Goal: Task Accomplishment & Management: Manage account settings

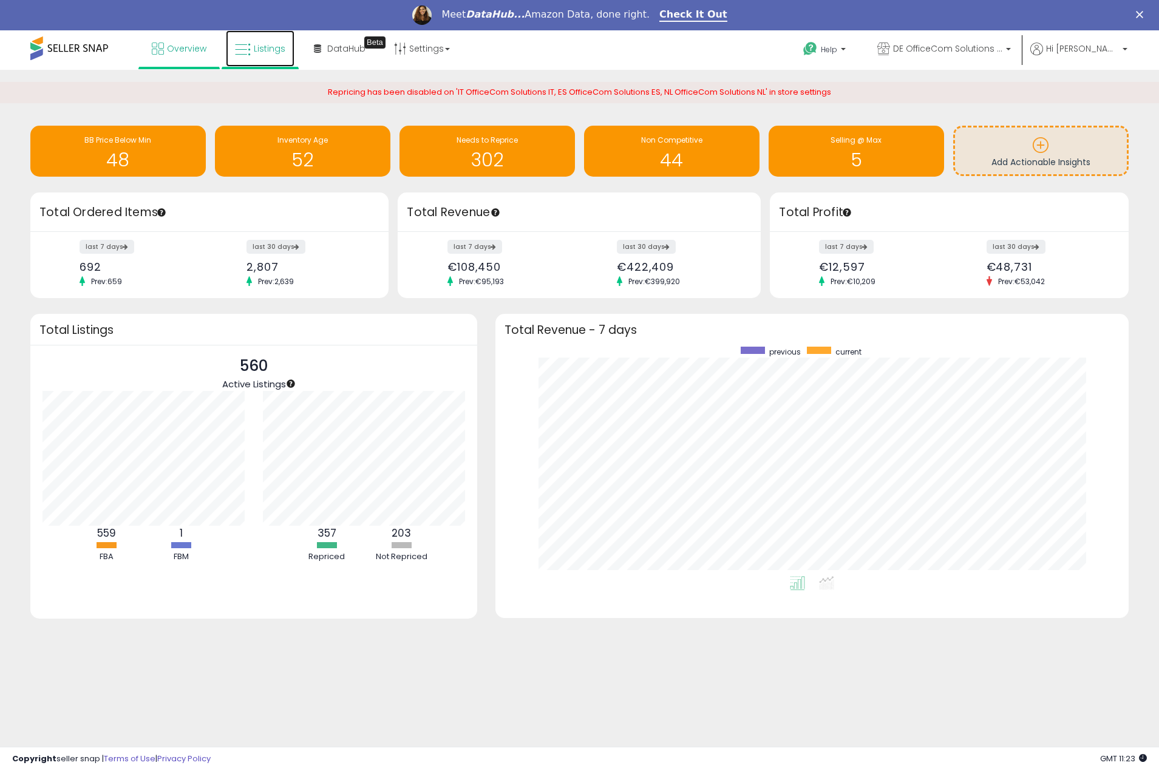
click at [269, 46] on span "Listings" at bounding box center [270, 49] width 32 height 12
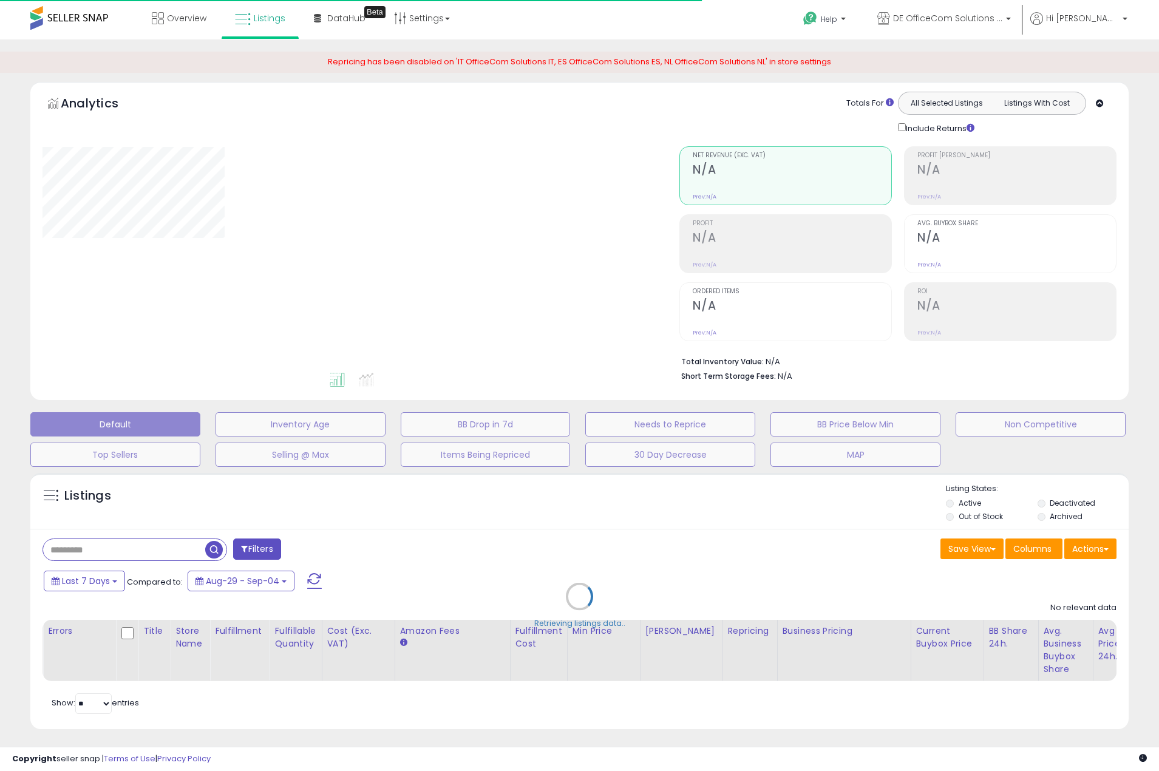
click at [143, 553] on div "Retrieving listings data.." at bounding box center [579, 605] width 1117 height 277
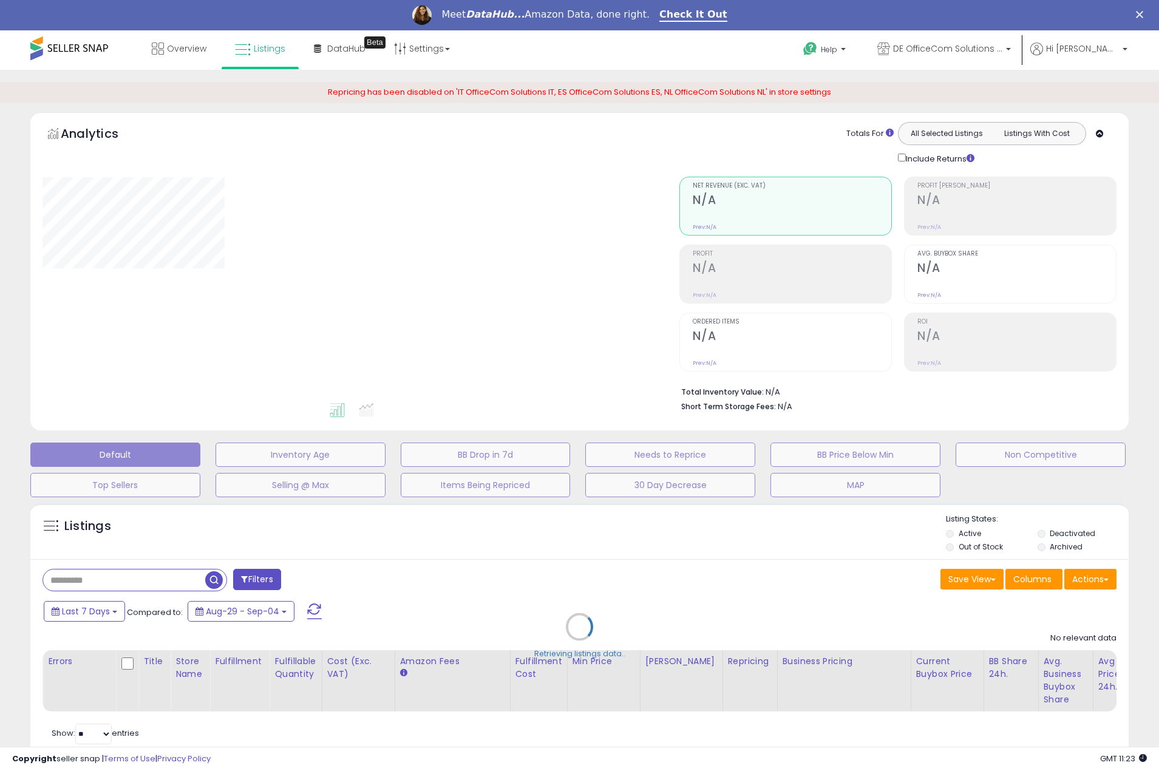
click at [131, 582] on div "Retrieving listings data.." at bounding box center [579, 635] width 1117 height 277
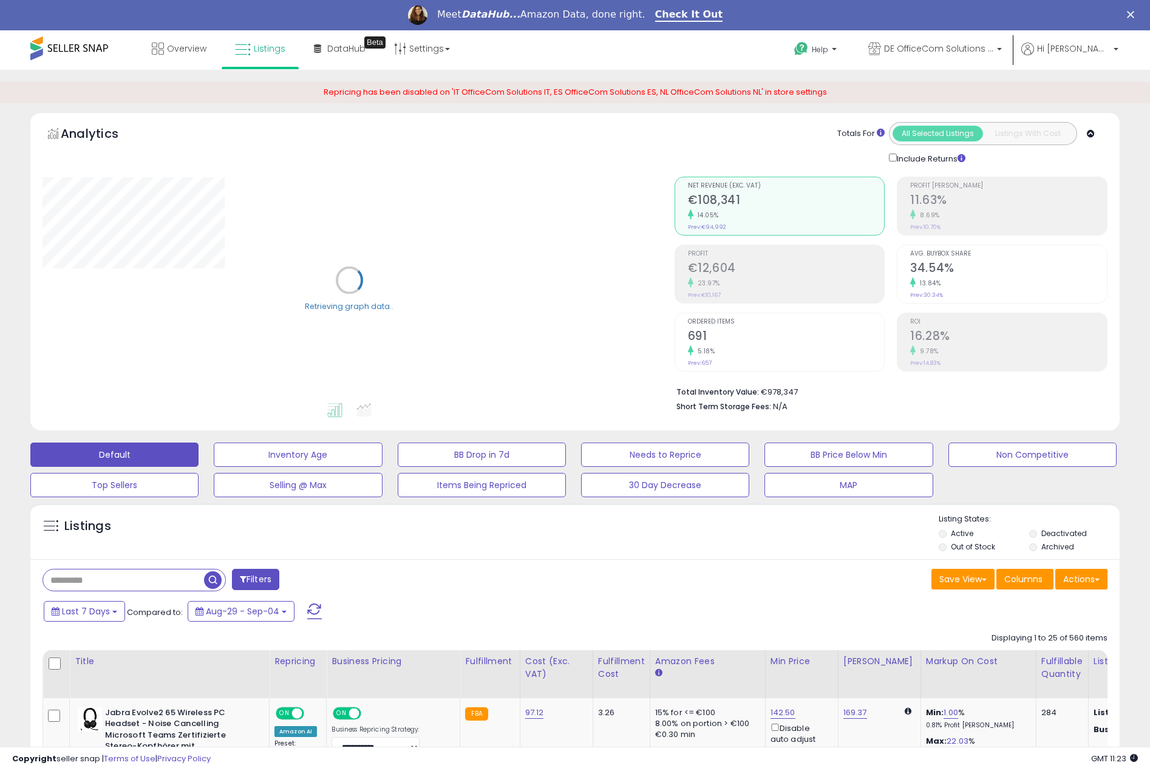
click at [142, 582] on input "text" at bounding box center [123, 580] width 161 height 21
paste input "*********"
type input "*********"
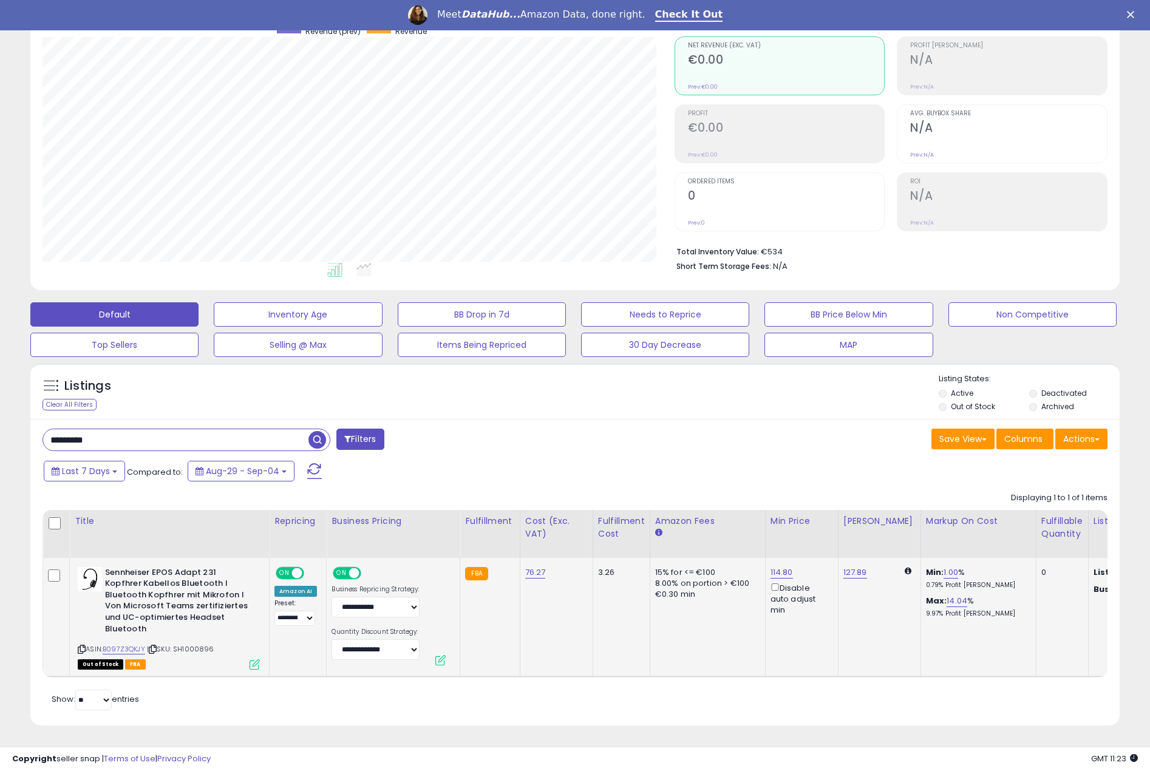
scroll to position [249, 632]
click at [537, 567] on link "76.27" at bounding box center [535, 573] width 21 height 12
drag, startPoint x: 514, startPoint y: 539, endPoint x: 331, endPoint y: 520, distance: 184.4
click at [331, 520] on table "Title Repricing" at bounding box center [1072, 594] width 2059 height 168
type input "*****"
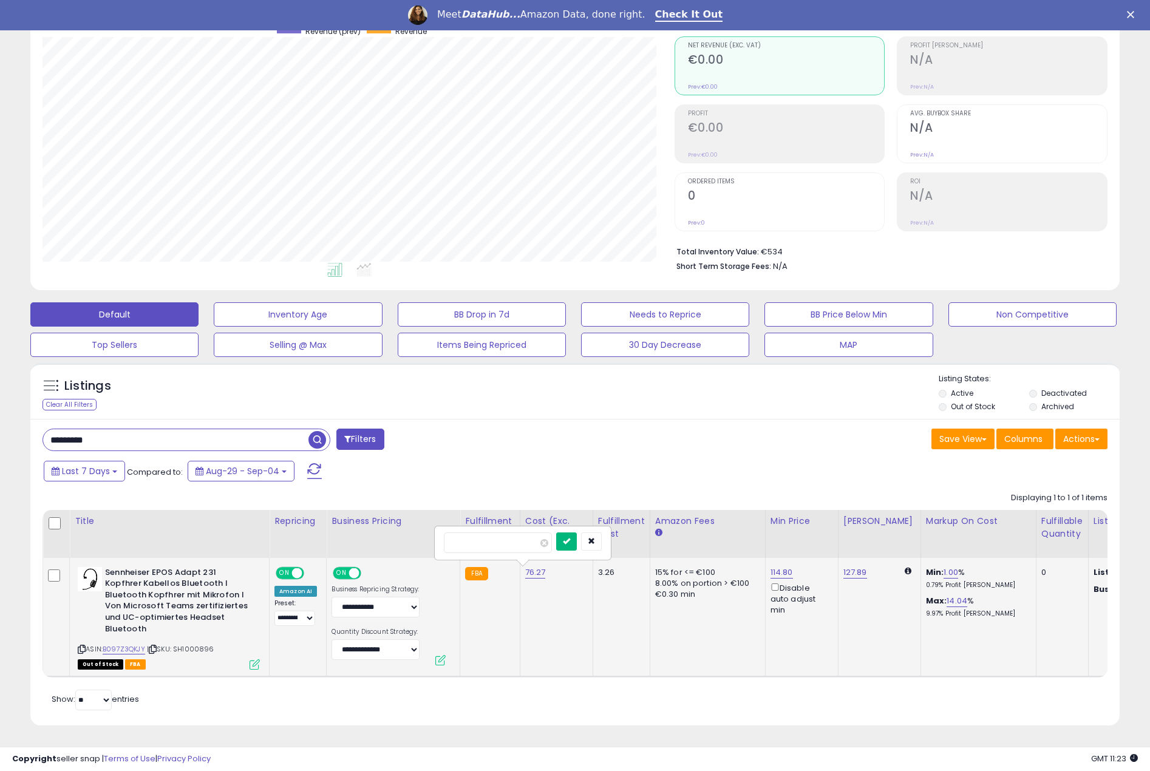
click at [577, 533] on button "submit" at bounding box center [566, 542] width 21 height 18
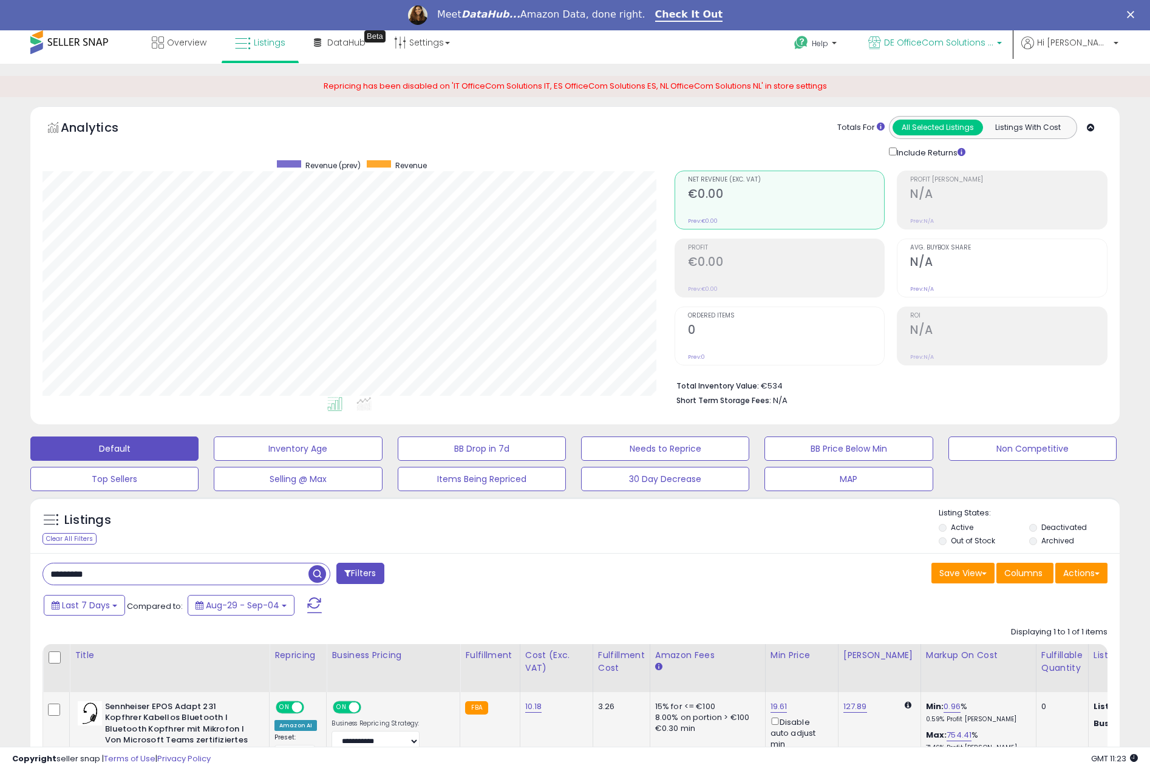
scroll to position [0, 0]
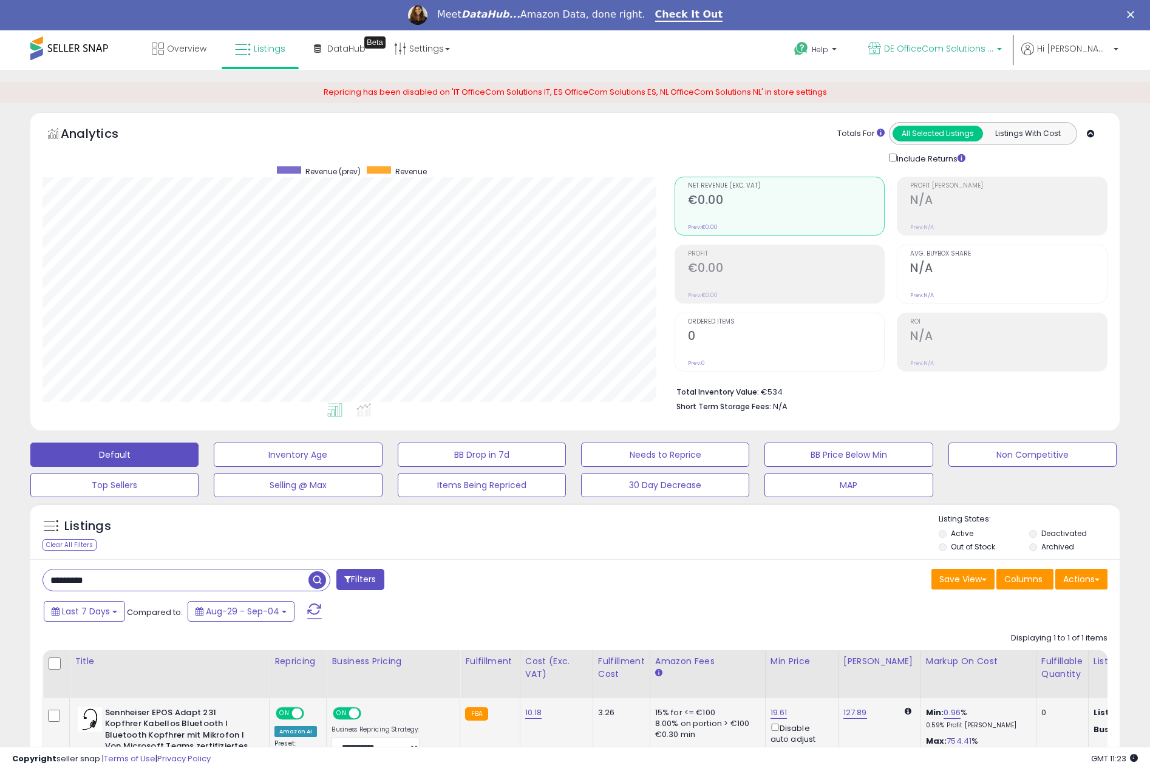
click at [956, 44] on span "DE OfficeCom Solutions DE" at bounding box center [938, 49] width 109 height 12
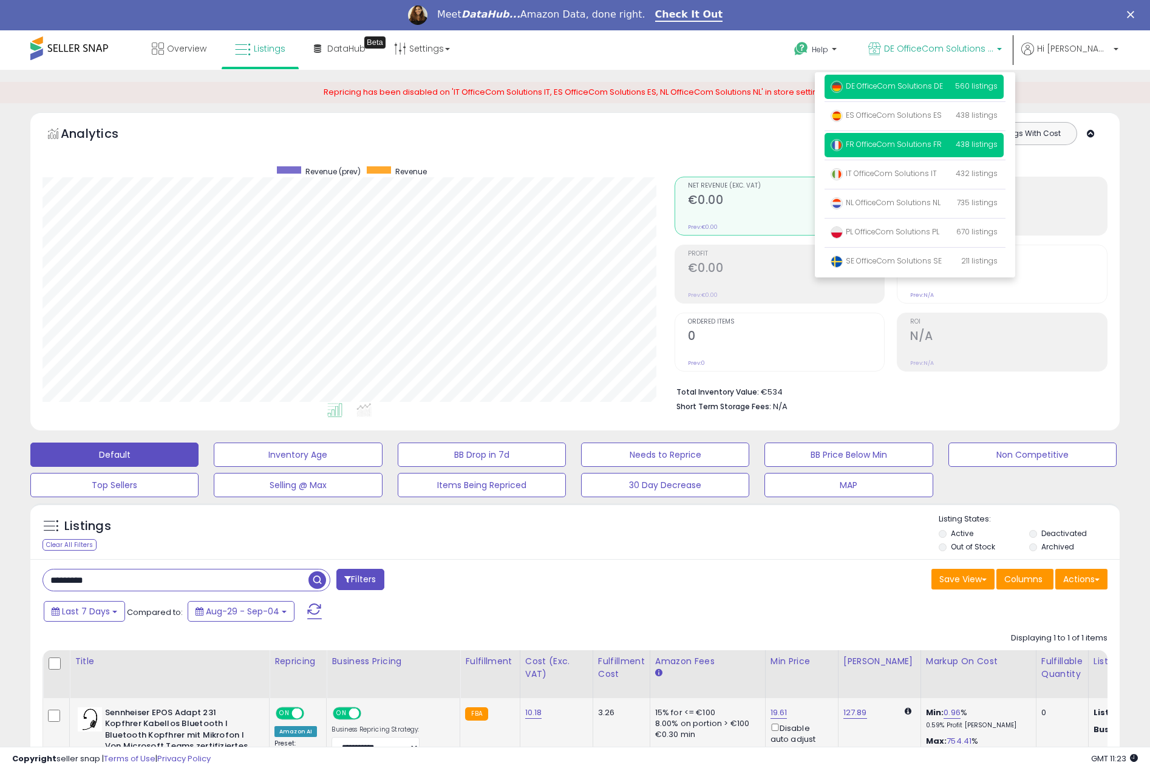
click at [937, 146] on span "FR OfficeCom Solutions FR" at bounding box center [886, 144] width 111 height 10
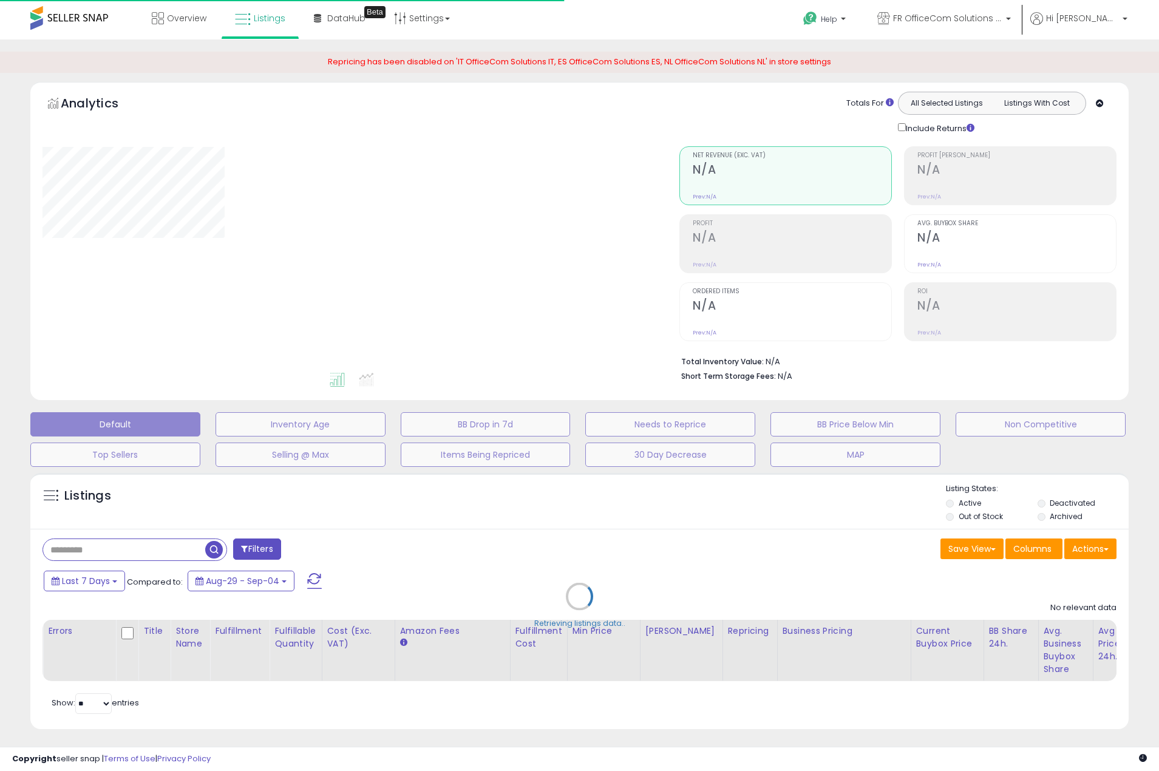
type input "*********"
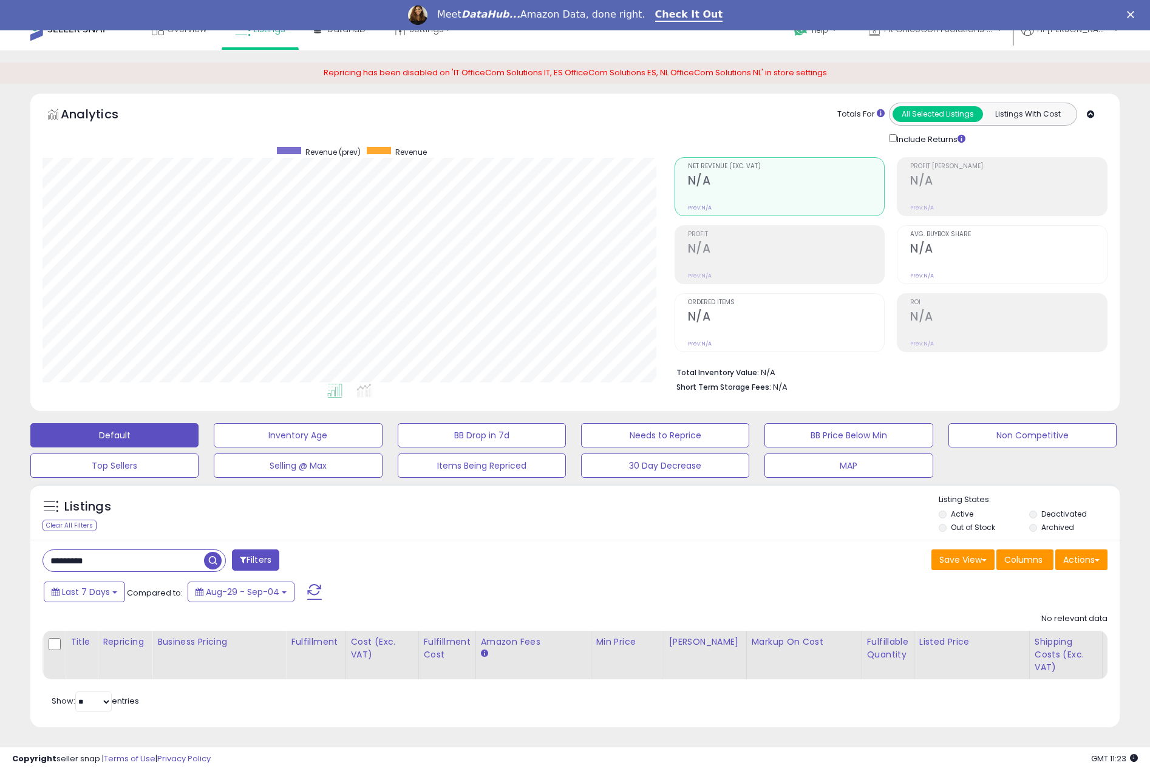
scroll to position [30, 0]
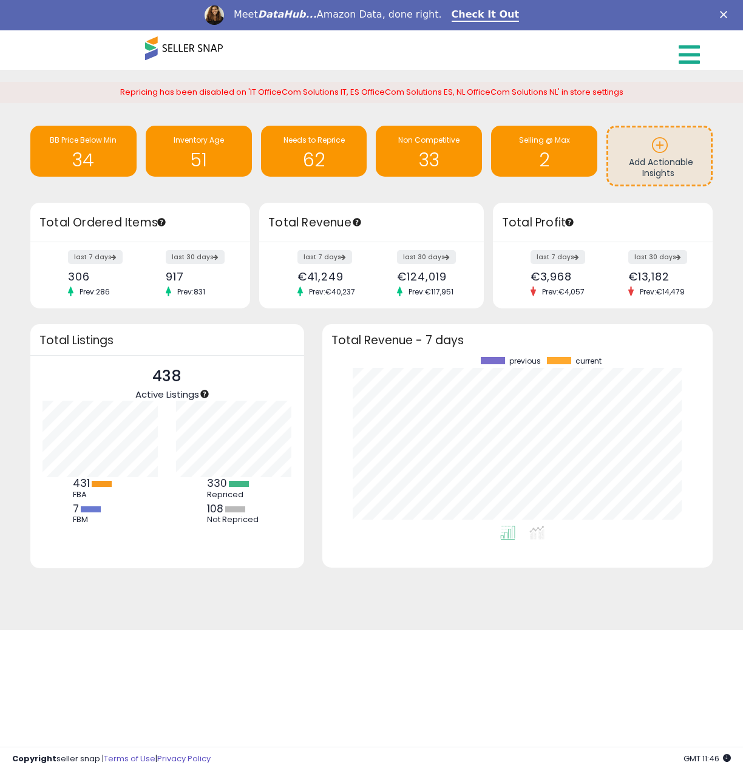
click at [703, 57] on link at bounding box center [691, 51] width 43 height 43
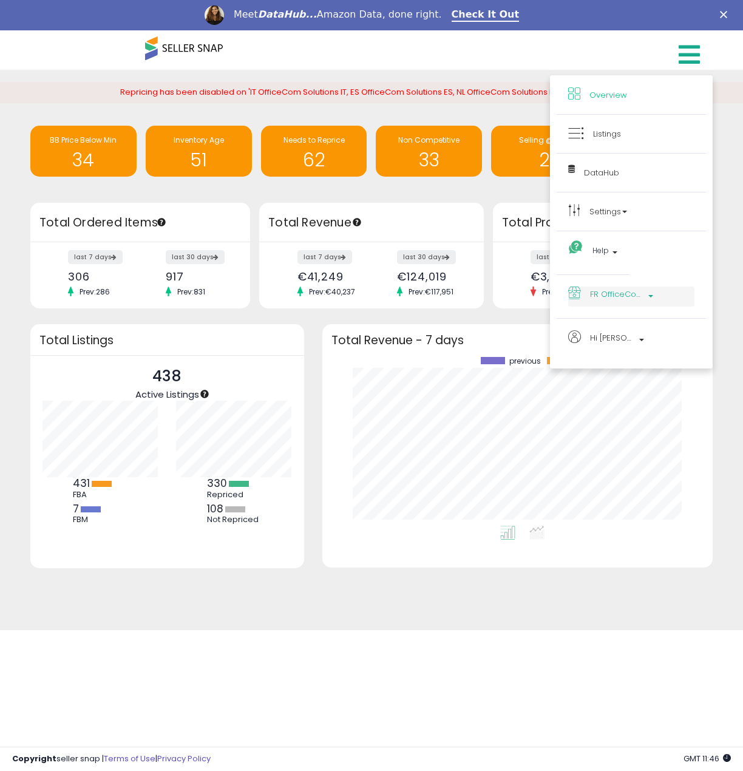
click at [622, 293] on span "FR OfficeCom Solutions FR" at bounding box center [617, 294] width 55 height 15
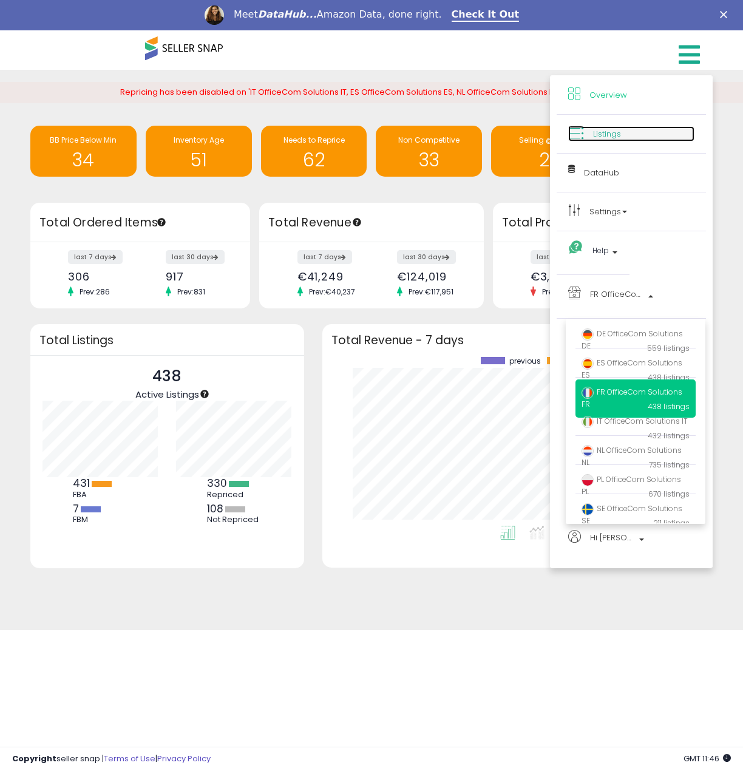
click at [612, 137] on span "Listings" at bounding box center [607, 134] width 28 height 12
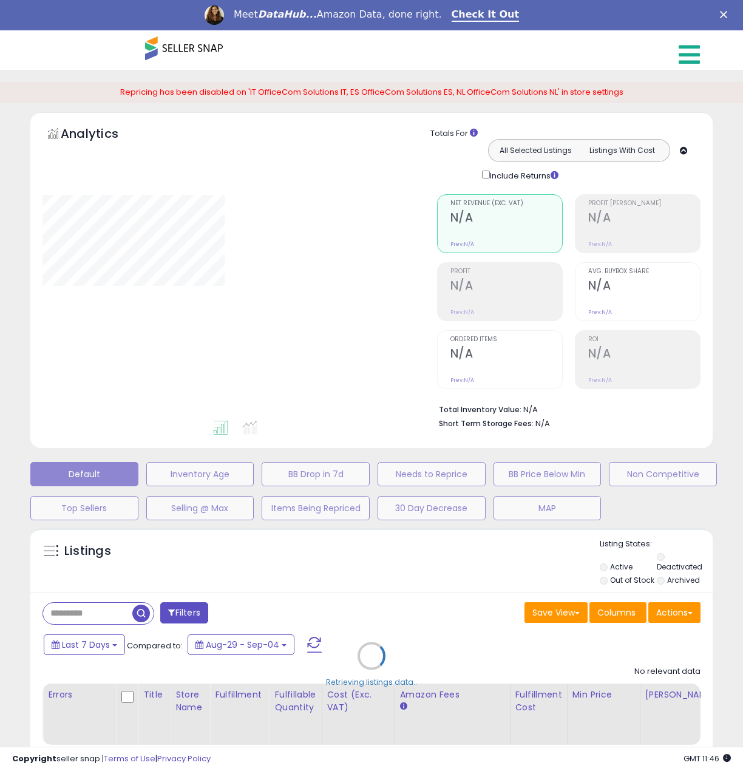
click at [702, 57] on link at bounding box center [691, 51] width 43 height 43
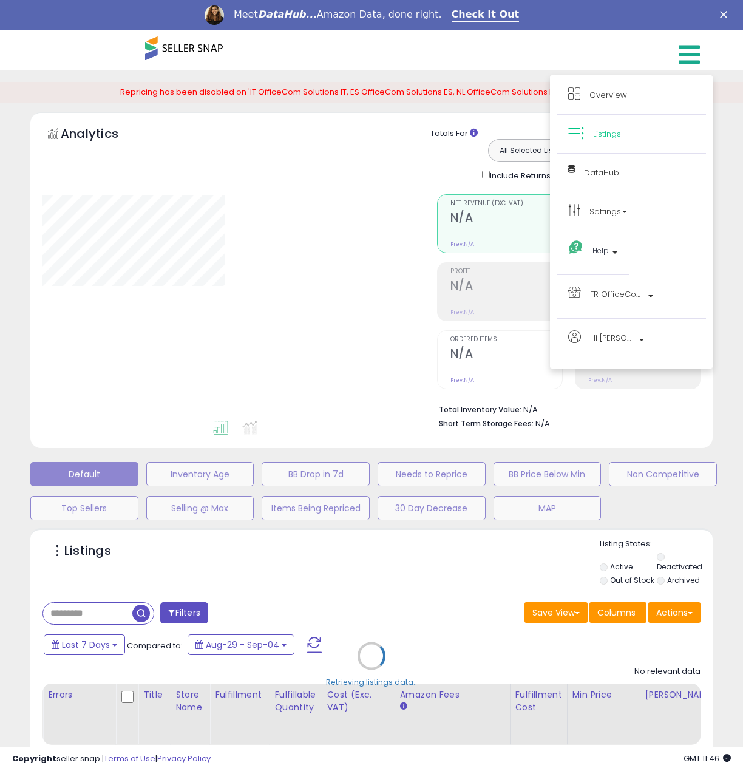
click at [697, 56] on icon at bounding box center [689, 55] width 21 height 24
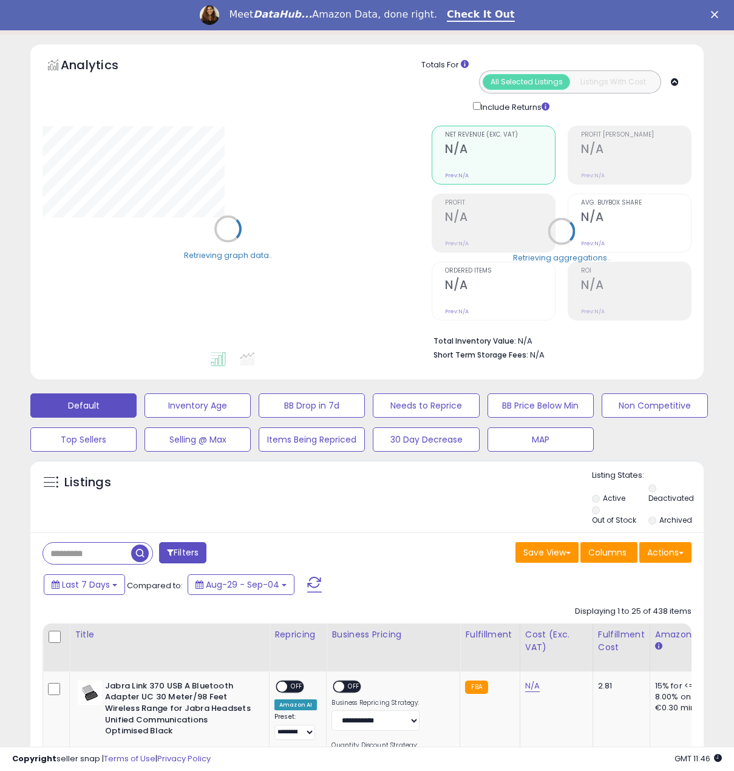
scroll to position [121, 0]
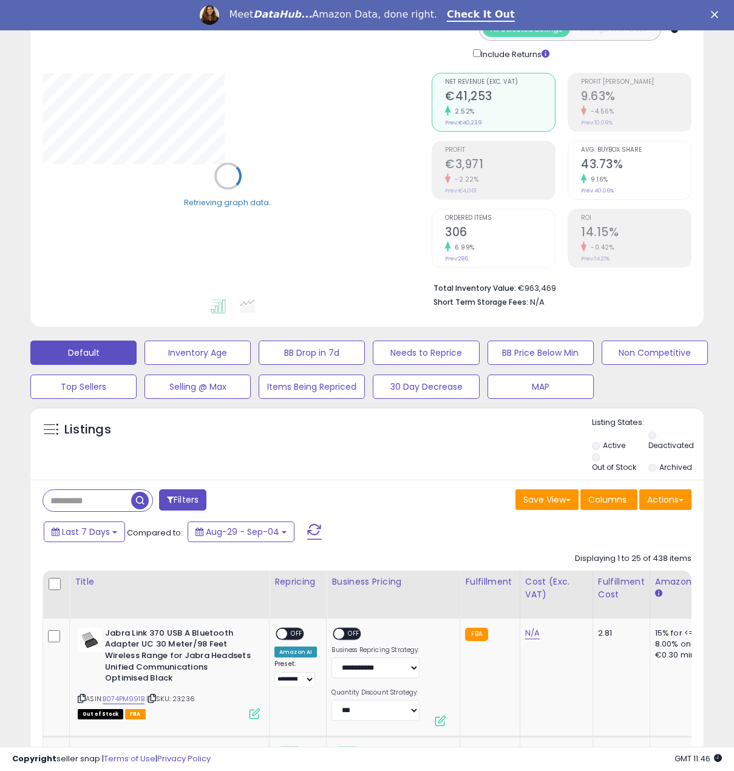
click at [90, 493] on input "text" at bounding box center [87, 500] width 88 height 21
paste input "******"
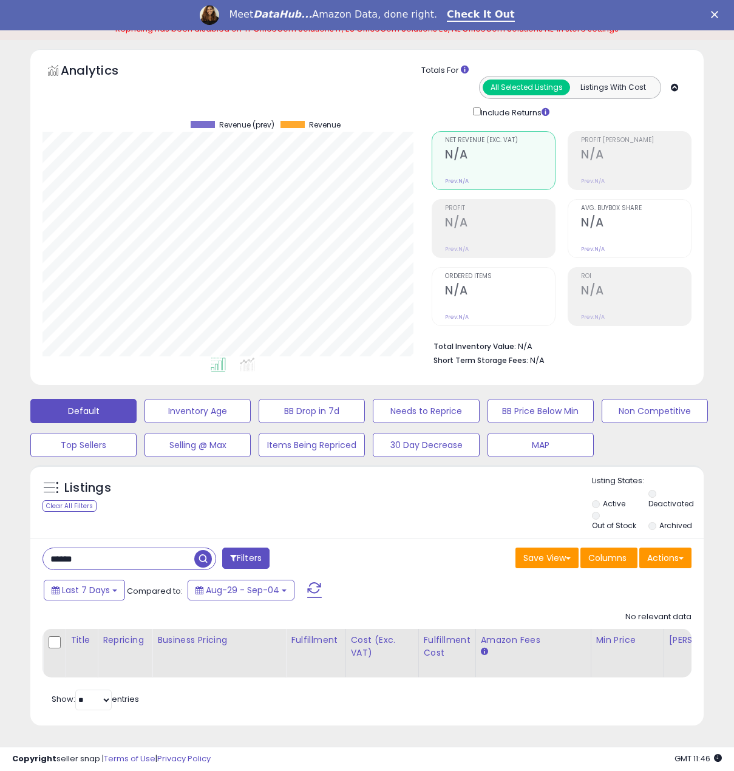
scroll to position [249, 389]
click at [207, 550] on span "button" at bounding box center [203, 559] width 18 height 18
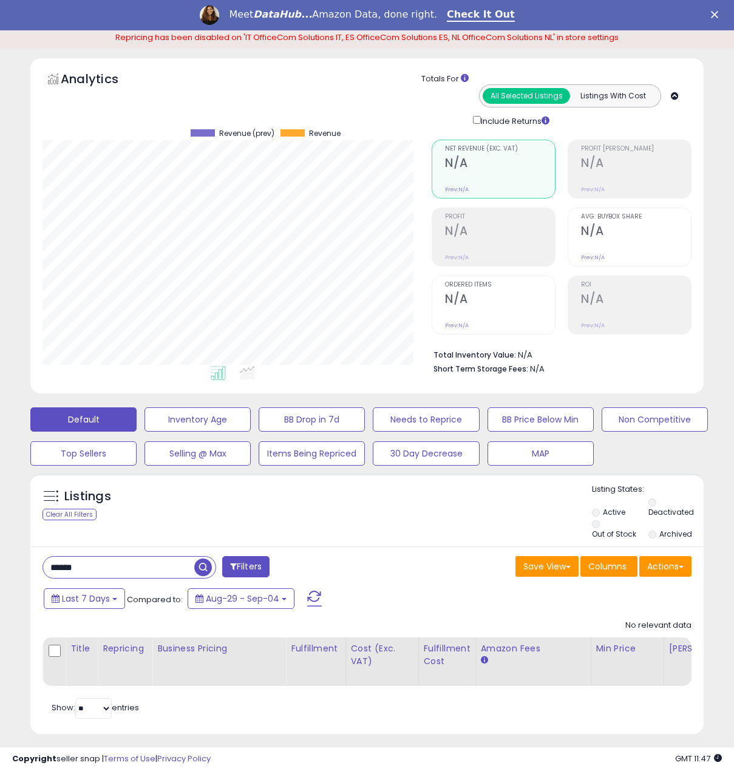
drag, startPoint x: 112, startPoint y: 548, endPoint x: -1, endPoint y: 549, distance: 112.4
click at [0, 549] on html "Unable to login Retrieving listings data.. has not yet accepted the Terms of Us…" at bounding box center [367, 330] width 734 height 771
paste input "text"
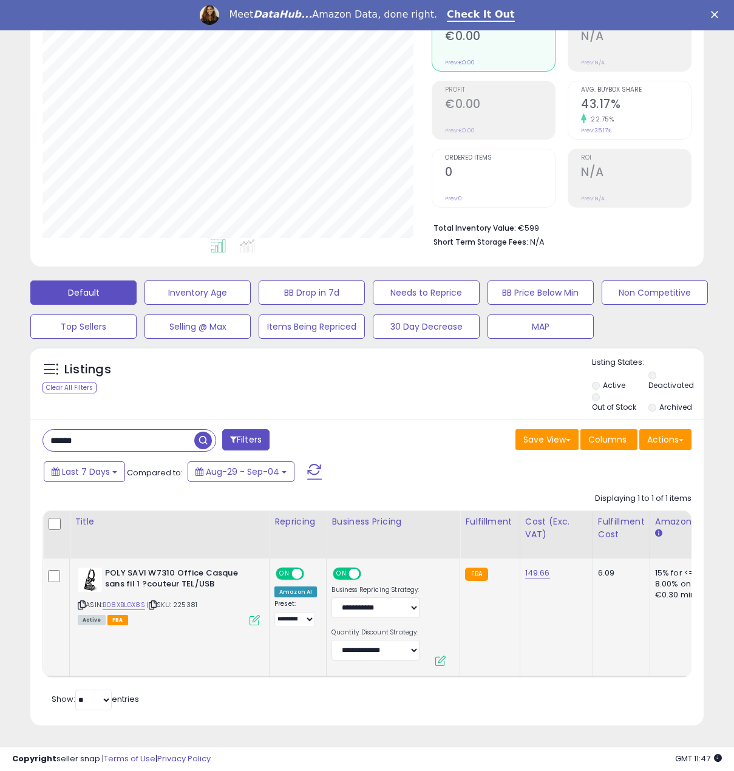
click at [290, 568] on span "ON" at bounding box center [284, 573] width 15 height 10
click at [352, 568] on span at bounding box center [354, 573] width 10 height 10
drag, startPoint x: 128, startPoint y: 432, endPoint x: -1, endPoint y: 439, distance: 128.9
click at [0, 439] on html "Unable to login Retrieving listings data.. has not yet accepted the Terms of Us…" at bounding box center [367, 203] width 734 height 771
paste input "text"
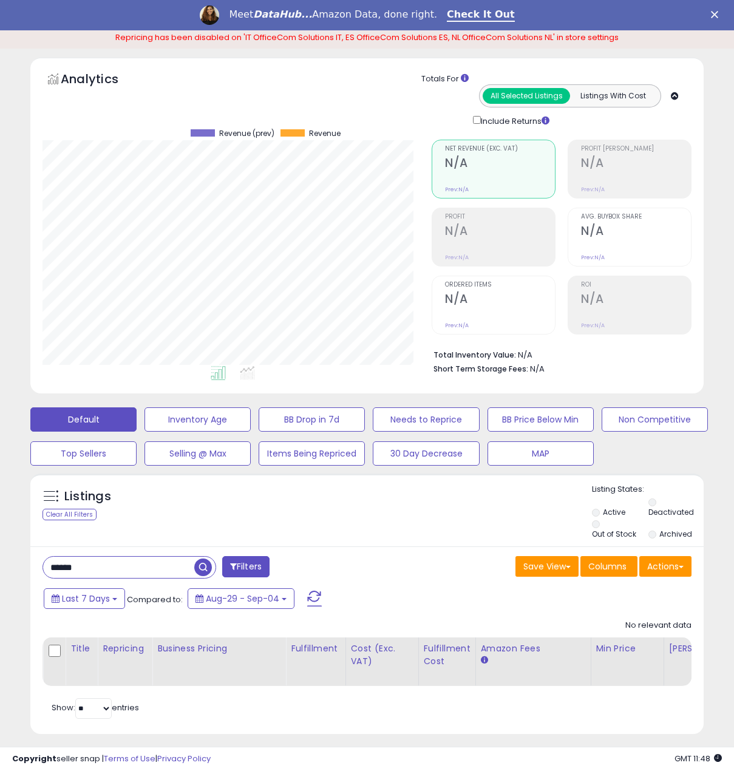
drag, startPoint x: 108, startPoint y: 561, endPoint x: 22, endPoint y: 554, distance: 86.5
click at [22, 554] on div "Listings Clear All Filters" at bounding box center [367, 609] width 692 height 282
paste input "text"
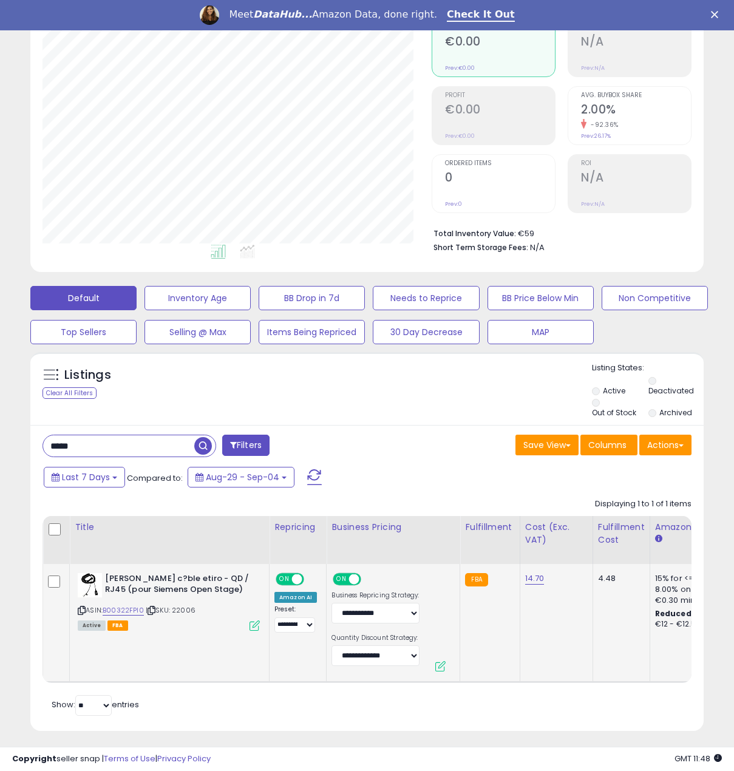
click at [298, 575] on span at bounding box center [297, 579] width 10 height 10
click at [349, 574] on span at bounding box center [354, 579] width 10 height 10
drag, startPoint x: 111, startPoint y: 443, endPoint x: -1, endPoint y: 434, distance: 111.5
click at [0, 434] on html "Unable to login Retrieving listings data.. has not yet accepted the Terms of Us…" at bounding box center [367, 209] width 734 height 771
paste input "text"
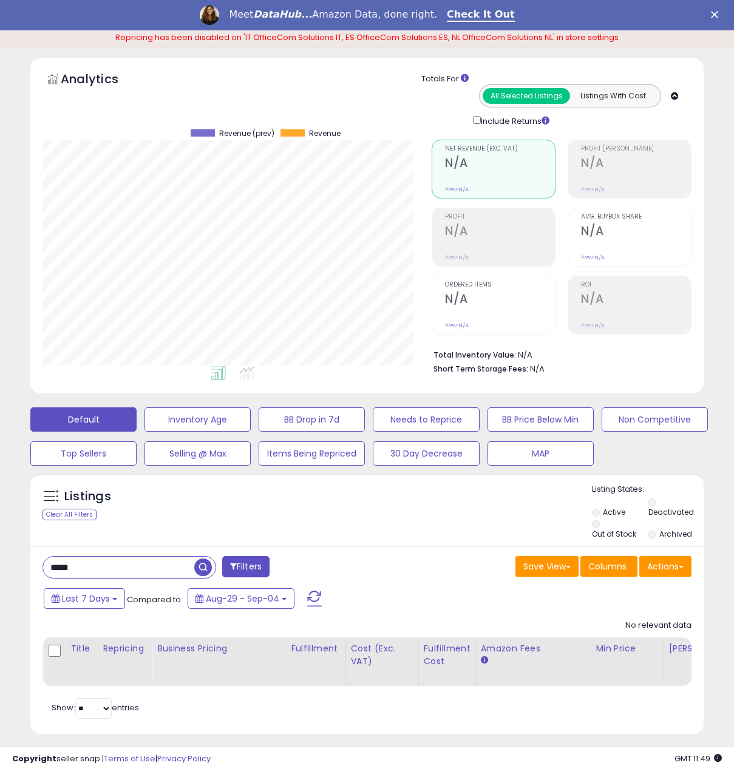
drag, startPoint x: 115, startPoint y: 562, endPoint x: -1, endPoint y: 542, distance: 117.8
click at [0, 542] on html "Unable to login Retrieving listings data.. has not yet accepted the Terms of Us…" at bounding box center [367, 330] width 734 height 771
paste input "text"
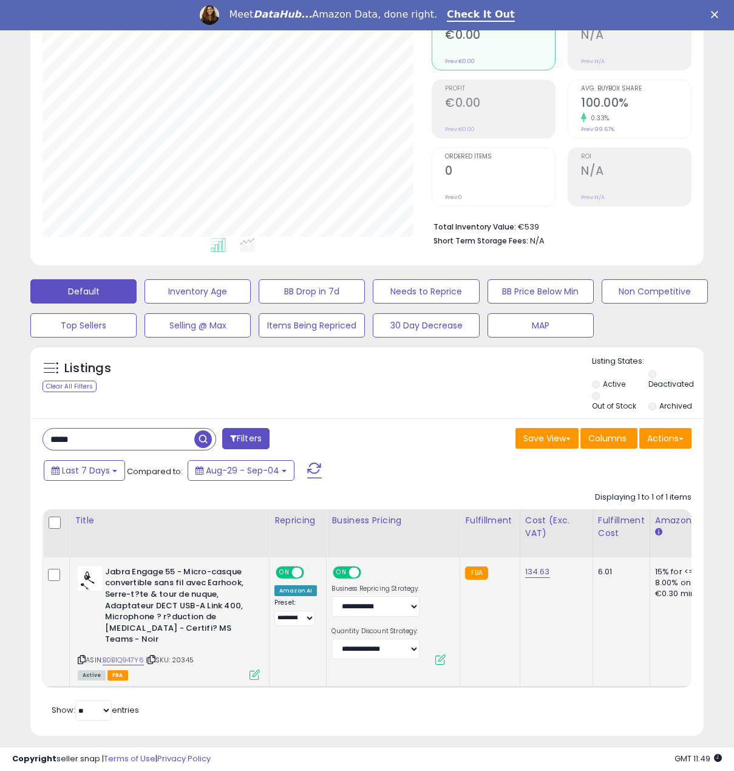
click at [299, 567] on span at bounding box center [297, 572] width 10 height 10
click at [339, 567] on span "ON" at bounding box center [342, 572] width 15 height 10
drag, startPoint x: 83, startPoint y: 428, endPoint x: -1, endPoint y: 429, distance: 83.8
click at [0, 429] on html "Unable to login Retrieving listings data.. has not yet accepted the Terms of Us…" at bounding box center [367, 202] width 734 height 771
paste input "*"
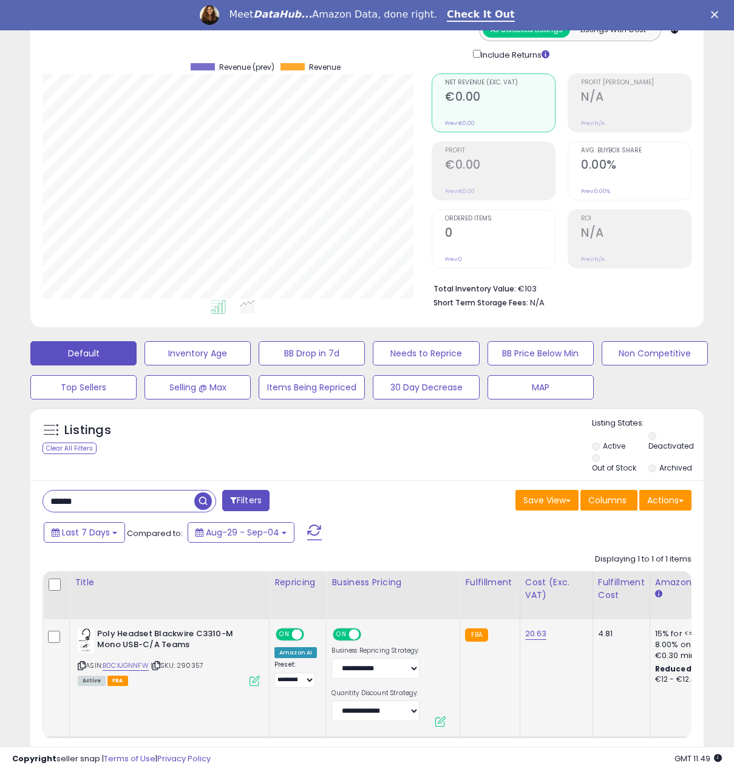
scroll to position [121, 0]
click at [305, 628] on div "**********" at bounding box center [296, 658] width 43 height 60
click at [304, 629] on span "OFF" at bounding box center [311, 634] width 19 height 10
click at [340, 629] on span "ON" at bounding box center [342, 634] width 15 height 10
click at [291, 629] on div "ON OFF" at bounding box center [291, 634] width 29 height 10
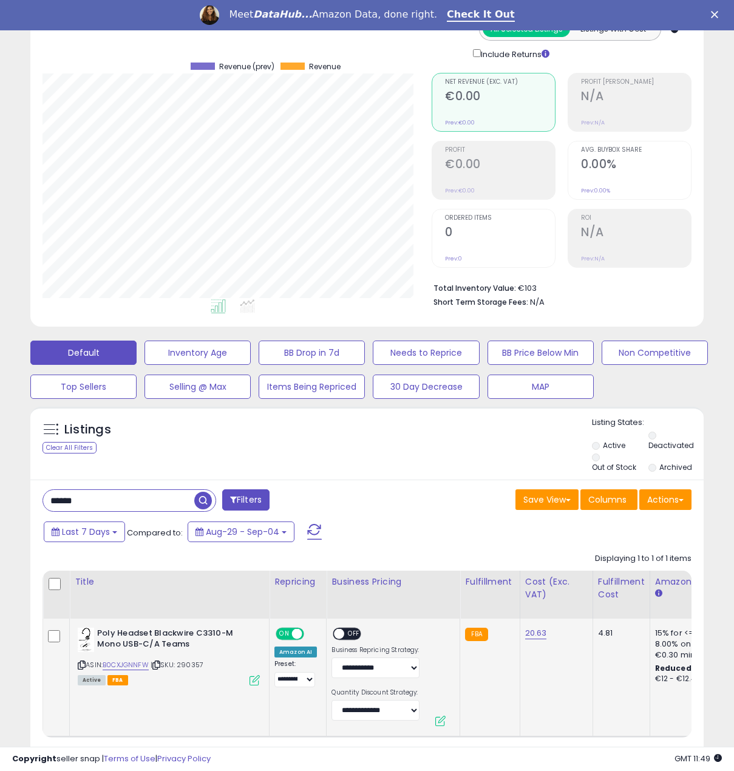
click at [296, 629] on span at bounding box center [297, 634] width 10 height 10
drag, startPoint x: 110, startPoint y: 487, endPoint x: 8, endPoint y: 492, distance: 102.1
click at [8, 492] on div "**********" at bounding box center [367, 381] width 722 height 841
paste input "***"
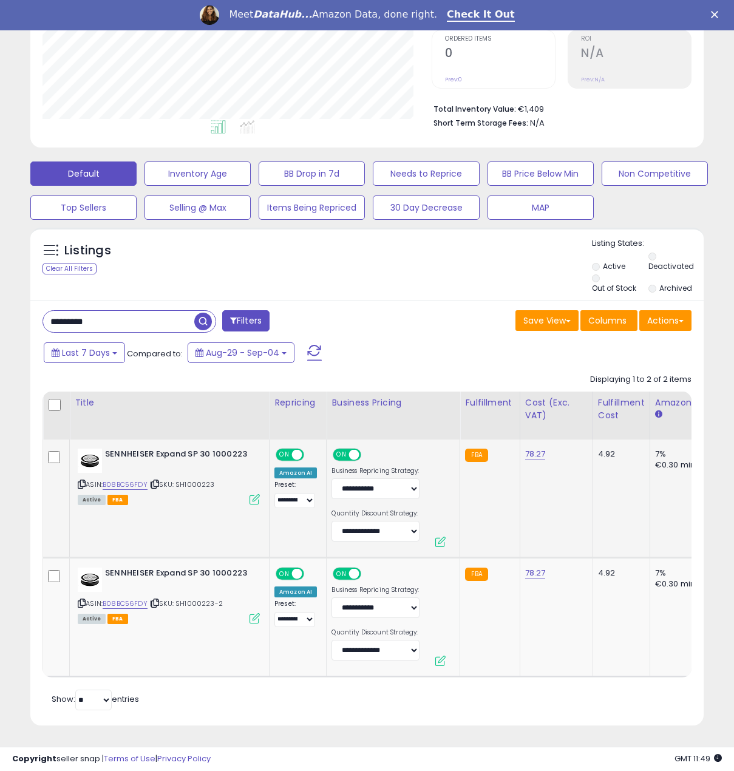
scroll to position [249, 389]
click at [293, 567] on div "ON OFF" at bounding box center [290, 573] width 29 height 13
click at [327, 564] on td "**********" at bounding box center [394, 617] width 134 height 119
click at [339, 568] on span "ON" at bounding box center [342, 573] width 15 height 10
click at [295, 568] on span at bounding box center [297, 573] width 10 height 10
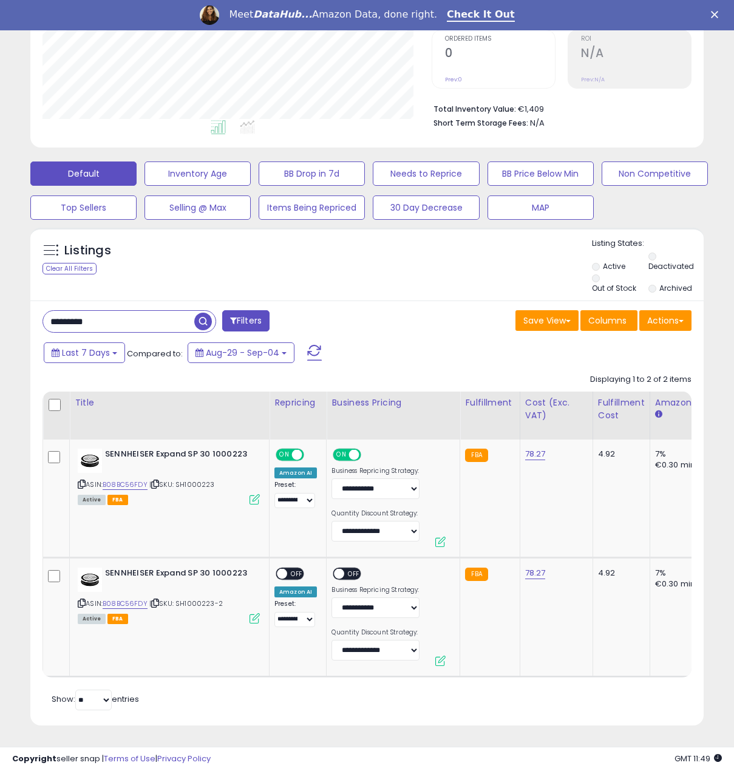
drag, startPoint x: 146, startPoint y: 326, endPoint x: 143, endPoint y: 309, distance: 17.8
click at [144, 321] on div "********* Filters Save View Save As New View Update Current View" at bounding box center [367, 513] width 674 height 425
drag, startPoint x: 143, startPoint y: 309, endPoint x: -1, endPoint y: 312, distance: 144.0
click at [0, 312] on html "Unable to login Retrieving listings data.. has not yet accepted the Terms of Us…" at bounding box center [367, 84] width 734 height 771
paste input "text"
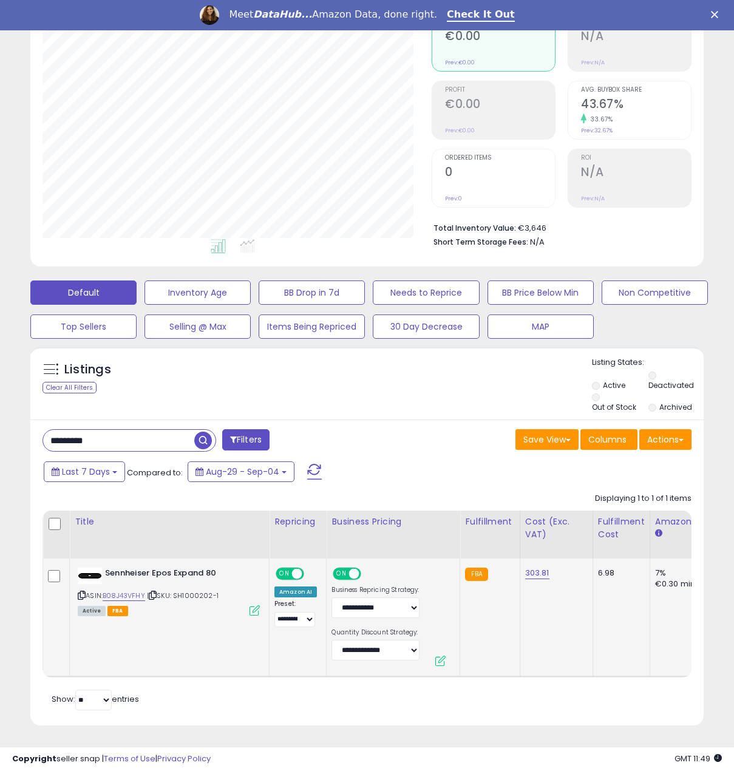
click at [303, 568] on div "ON OFF" at bounding box center [291, 573] width 29 height 10
click at [296, 568] on span at bounding box center [297, 573] width 10 height 10
click at [356, 568] on span at bounding box center [354, 573] width 10 height 10
drag, startPoint x: 123, startPoint y: 432, endPoint x: -1, endPoint y: 417, distance: 124.9
click at [0, 417] on html "Unable to login Retrieving listings data.. has not yet accepted the Terms of Us…" at bounding box center [367, 203] width 734 height 771
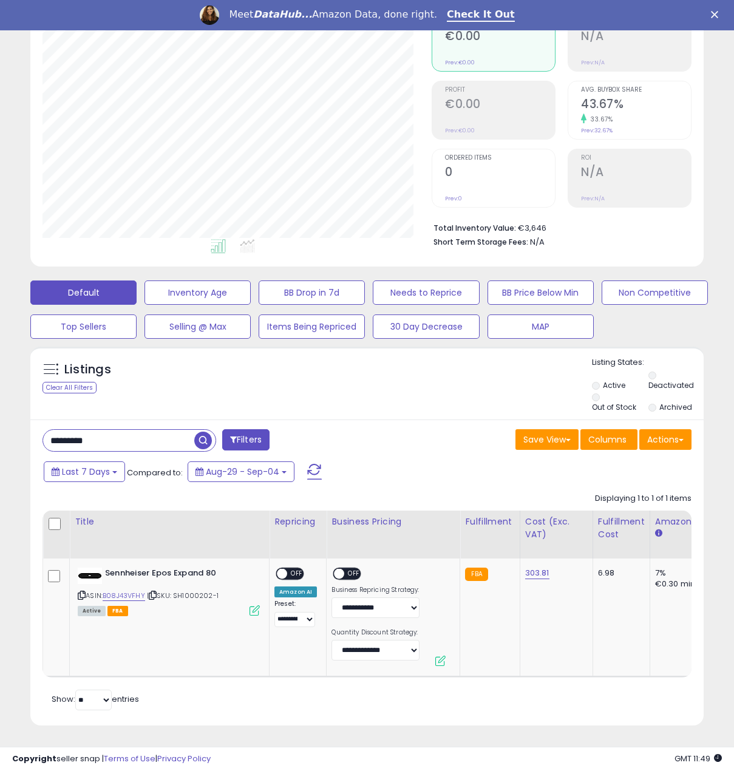
paste input "text"
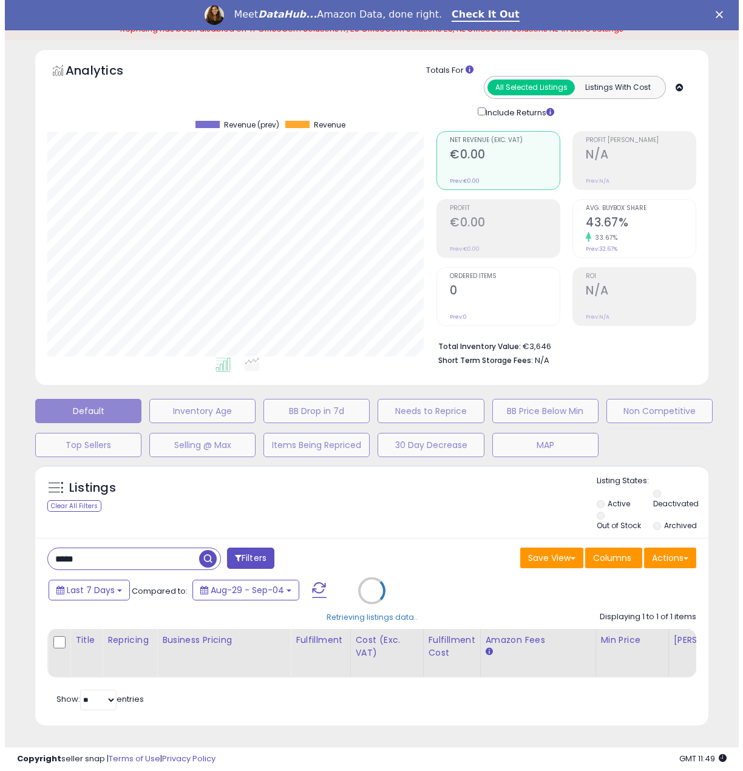
scroll to position [0, 0]
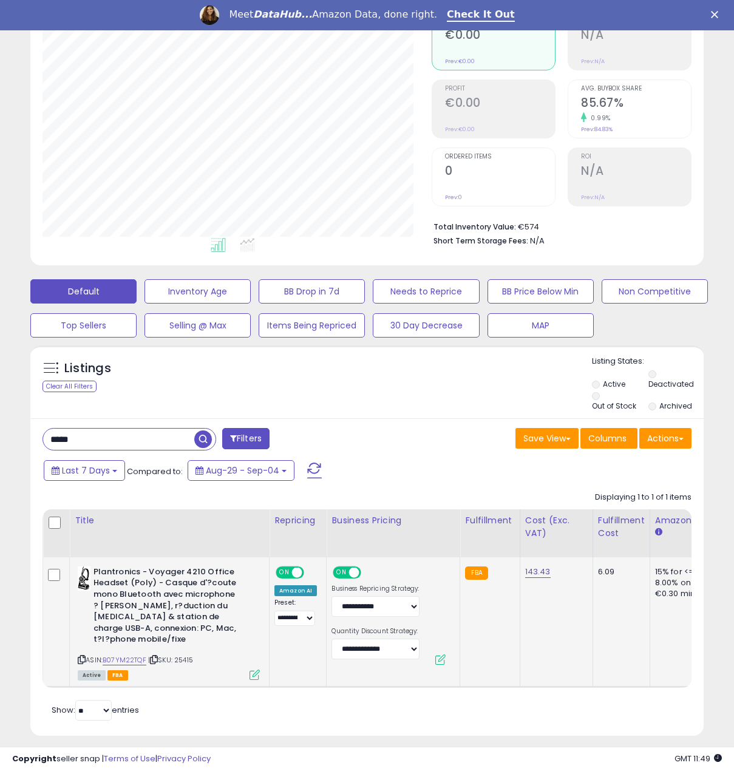
click at [294, 567] on span at bounding box center [297, 572] width 10 height 10
click at [353, 567] on span at bounding box center [354, 572] width 10 height 10
drag, startPoint x: 110, startPoint y: 424, endPoint x: 31, endPoint y: 430, distance: 79.2
click at [31, 430] on div "***** Filters Save View Save As New View Update Current View" at bounding box center [367, 577] width 674 height 318
paste input "****"
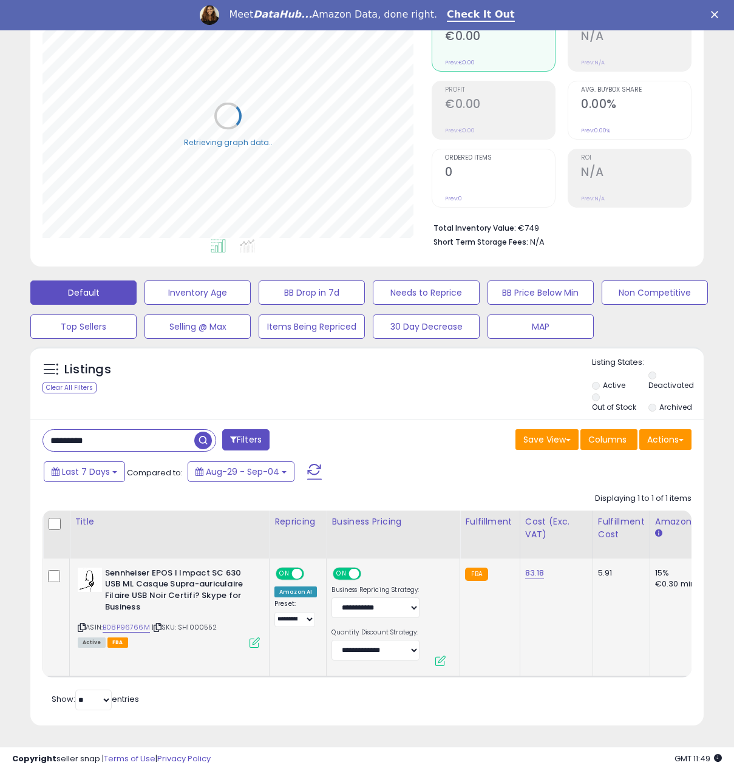
click at [292, 568] on span at bounding box center [297, 573] width 10 height 10
click at [336, 568] on span "ON" at bounding box center [342, 573] width 15 height 10
drag, startPoint x: 148, startPoint y: 421, endPoint x: 26, endPoint y: 418, distance: 122.7
click at [26, 420] on div "Listings Clear All Filters" at bounding box center [367, 541] width 692 height 400
paste input "text"
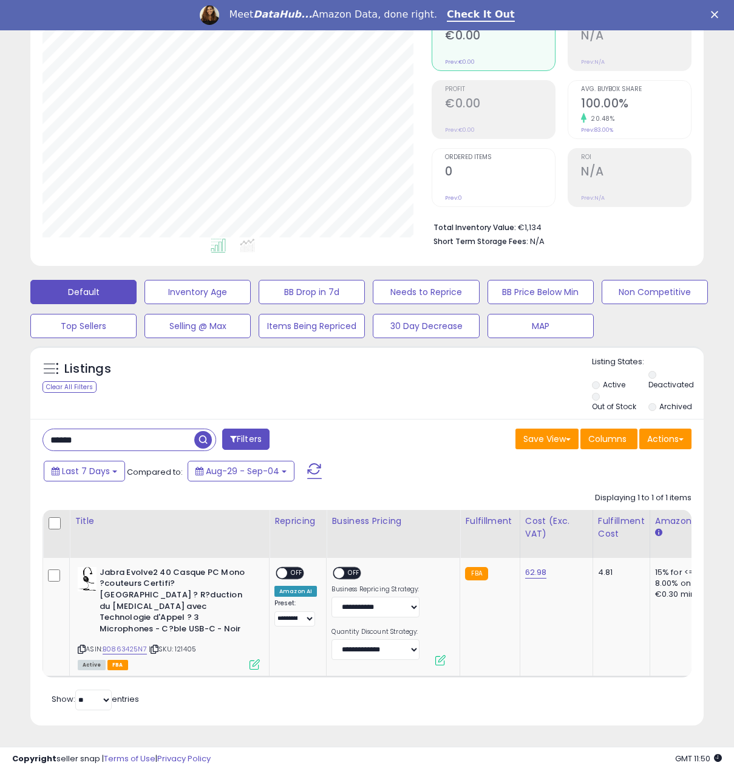
drag, startPoint x: 122, startPoint y: 426, endPoint x: 26, endPoint y: 430, distance: 96.7
click at [27, 429] on div "Listings Clear All Filters" at bounding box center [367, 540] width 692 height 401
paste input "text"
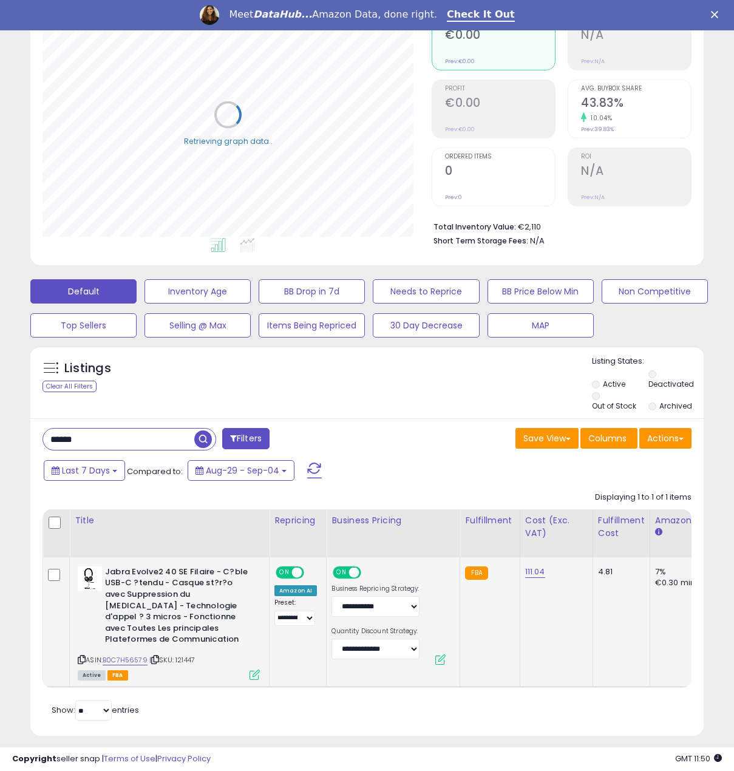
click at [288, 568] on span "ON" at bounding box center [284, 572] width 15 height 10
click at [341, 567] on span "ON" at bounding box center [342, 572] width 15 height 10
drag, startPoint x: 123, startPoint y: 434, endPoint x: 7, endPoint y: 432, distance: 116.6
click at [7, 432] on div "**********" at bounding box center [367, 325] width 722 height 852
paste input "***"
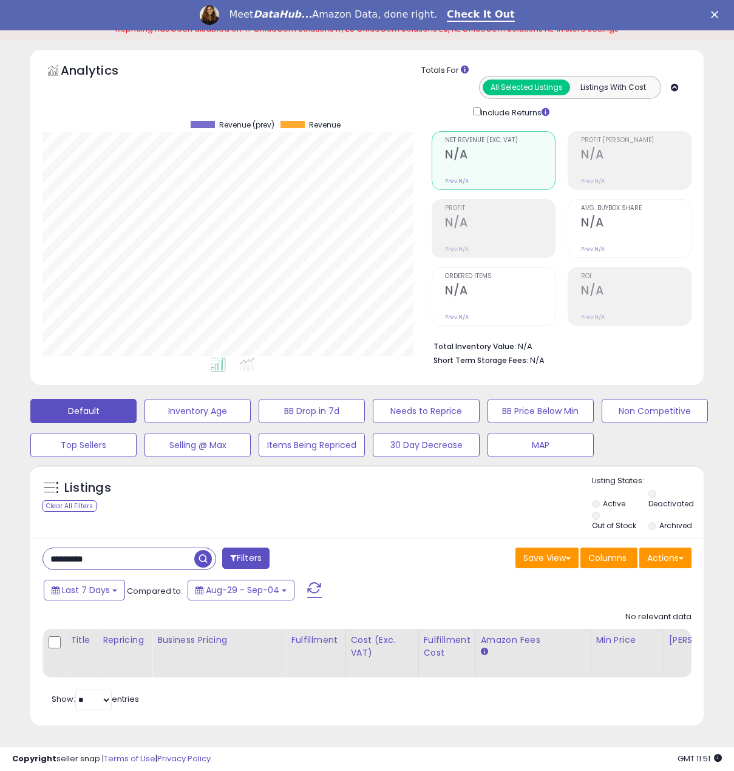
drag, startPoint x: 72, startPoint y: 543, endPoint x: 32, endPoint y: 537, distance: 41.1
click at [33, 538] on div "********* Filters Save View Save As New View Update Current View" at bounding box center [367, 632] width 674 height 188
paste input "text"
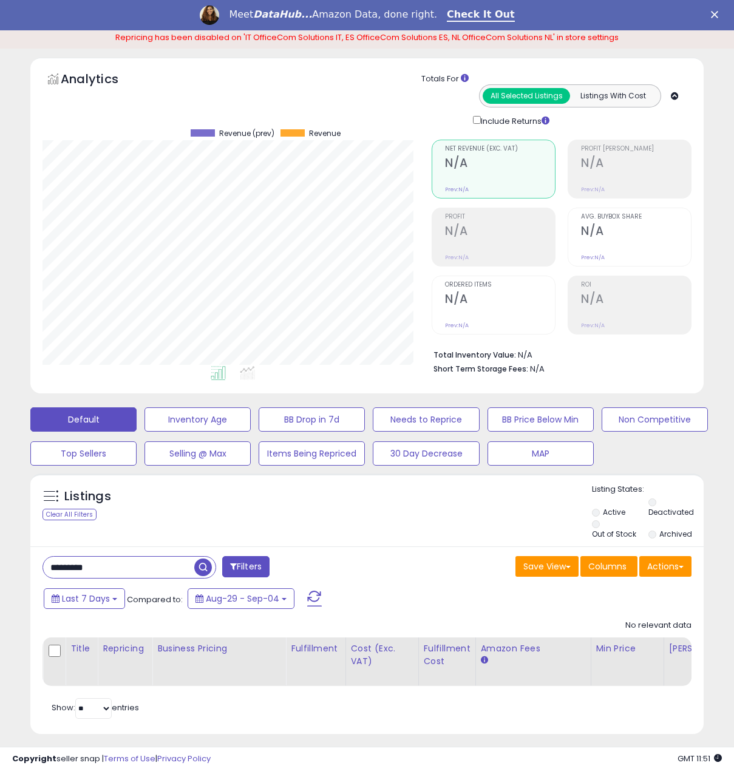
scroll to position [249, 389]
drag, startPoint x: 138, startPoint y: 559, endPoint x: -1, endPoint y: 539, distance: 140.5
click at [0, 539] on html "Unable to login Retrieving listings data.. has not yet accepted the Terms of Us…" at bounding box center [367, 330] width 734 height 771
paste input "text"
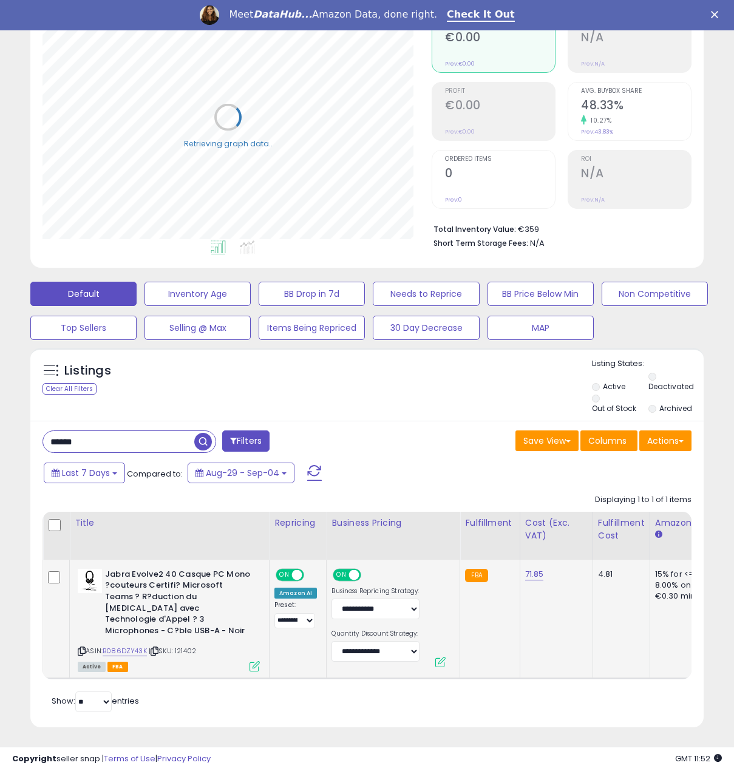
scroll to position [182, 0]
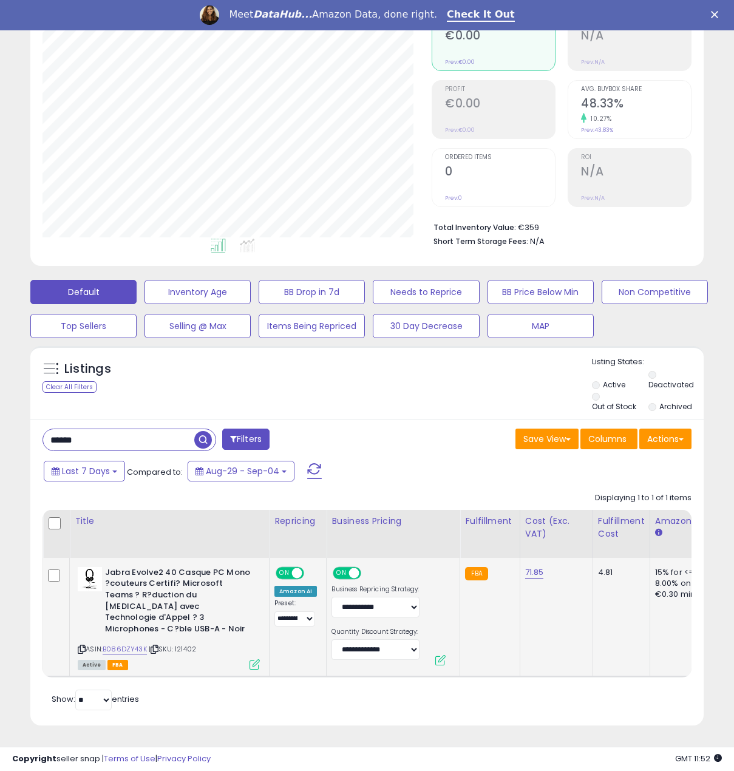
click at [298, 568] on span at bounding box center [297, 573] width 10 height 10
click at [337, 568] on span "ON" at bounding box center [342, 573] width 15 height 10
drag, startPoint x: 110, startPoint y: 425, endPoint x: -1, endPoint y: 442, distance: 111.8
click at [0, 442] on html "Unable to login Retrieving listings data.. has not yet accepted the Terms of Us…" at bounding box center [367, 203] width 734 height 771
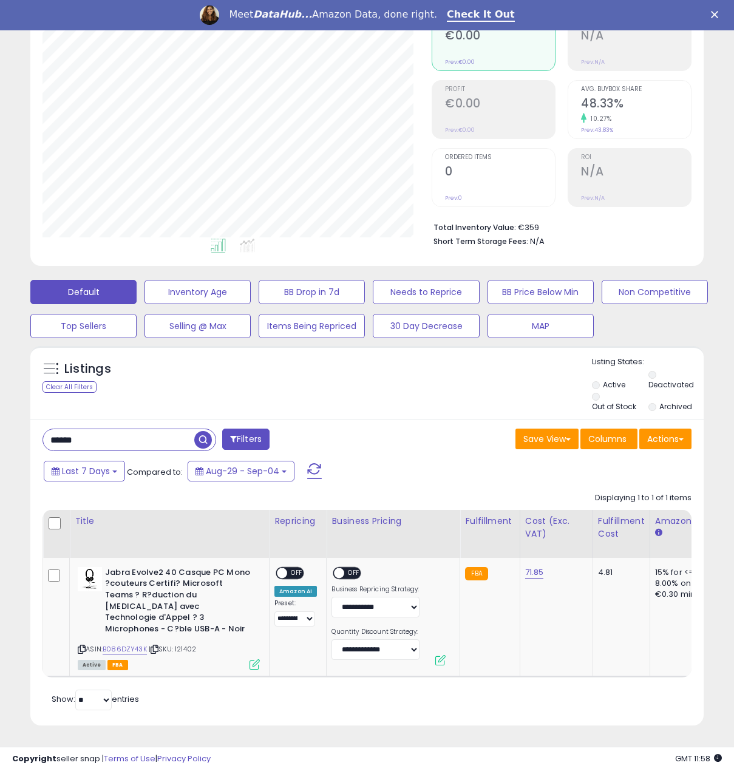
paste input "text"
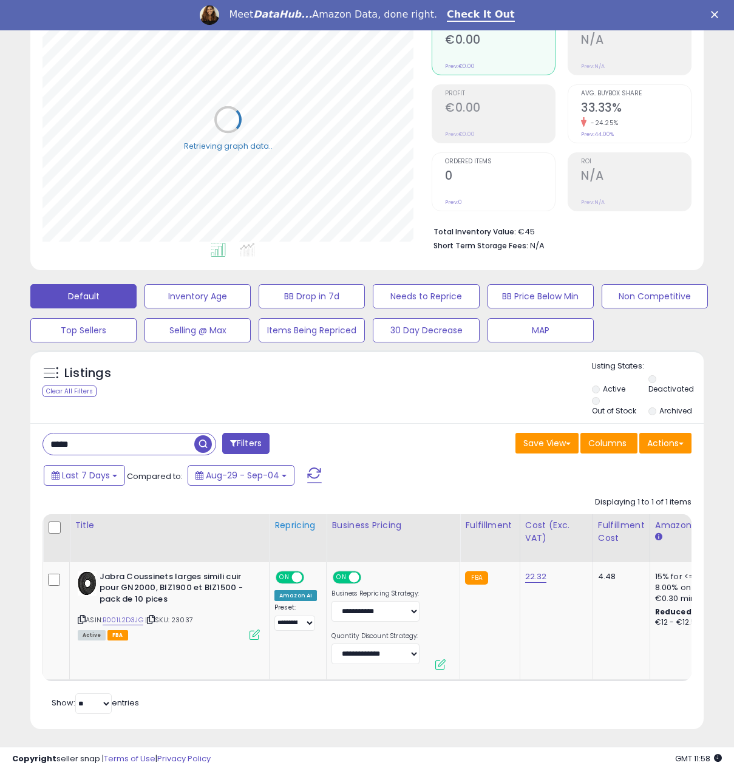
scroll to position [182, 0]
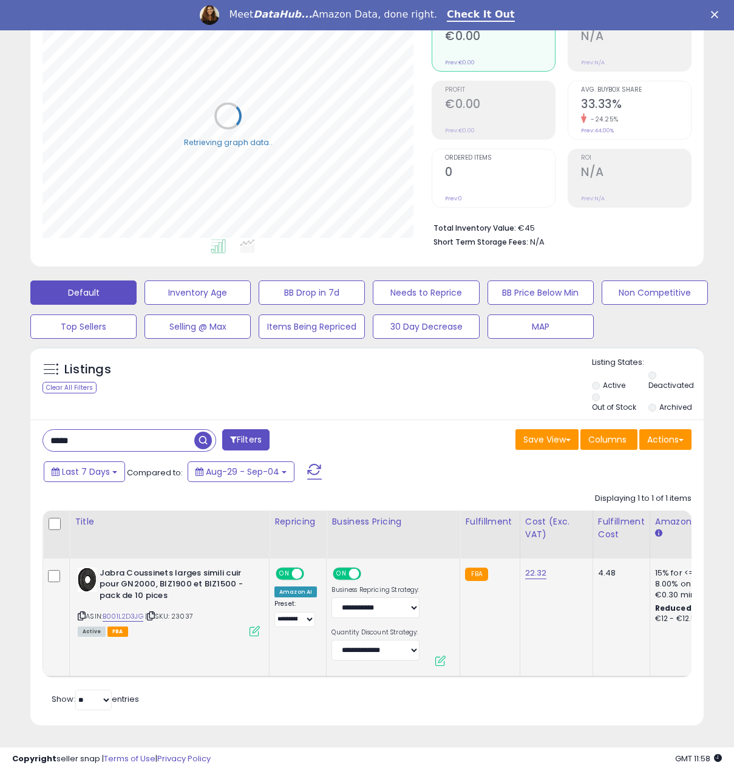
click at [295, 567] on div "ON OFF" at bounding box center [290, 573] width 29 height 13
click at [289, 568] on span "ON" at bounding box center [284, 573] width 15 height 10
click at [349, 568] on span at bounding box center [354, 573] width 10 height 10
drag, startPoint x: 142, startPoint y: 426, endPoint x: 30, endPoint y: 443, distance: 113.6
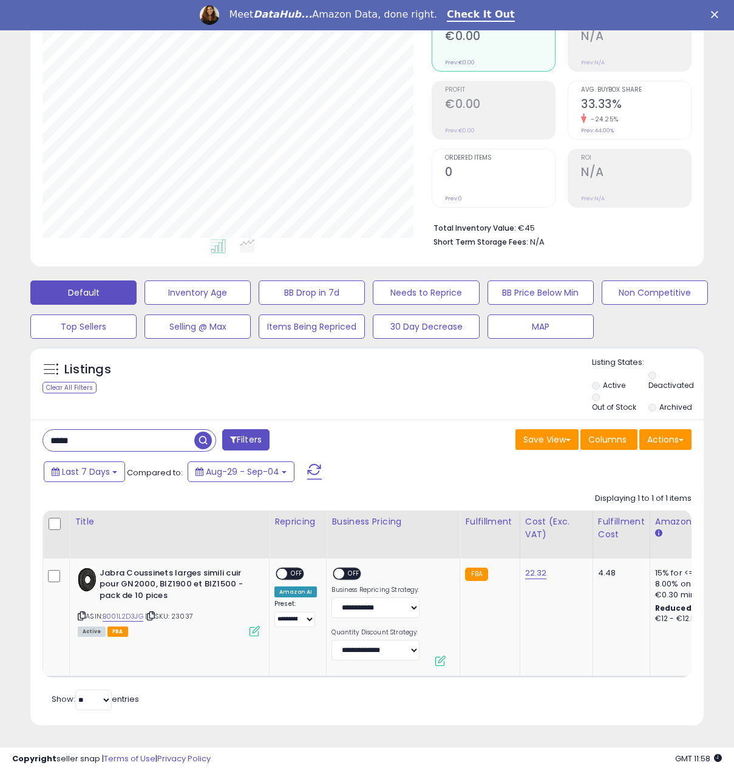
click at [30, 443] on div "Listings Clear All Filters" at bounding box center [367, 541] width 692 height 400
paste input "text"
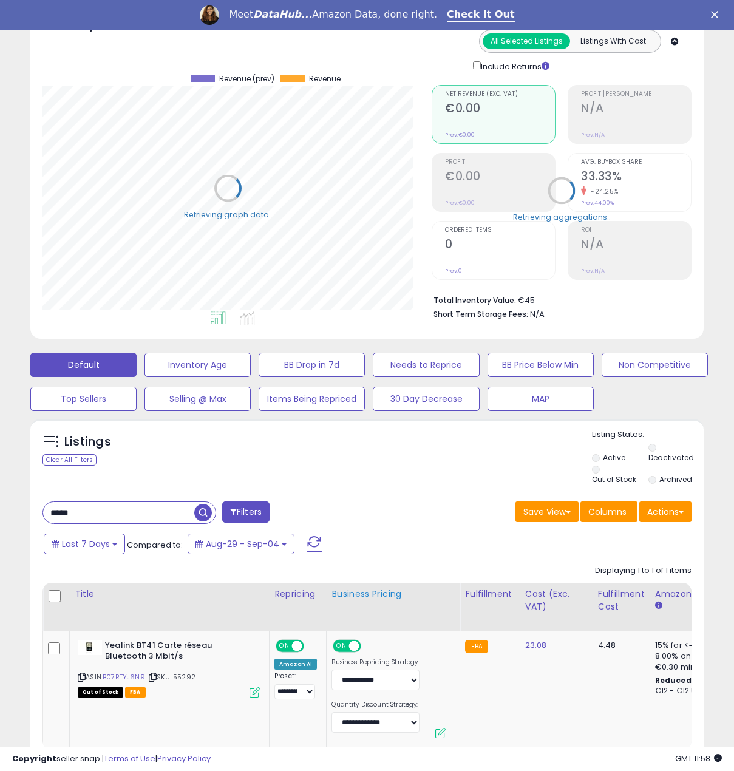
scroll to position [182, 0]
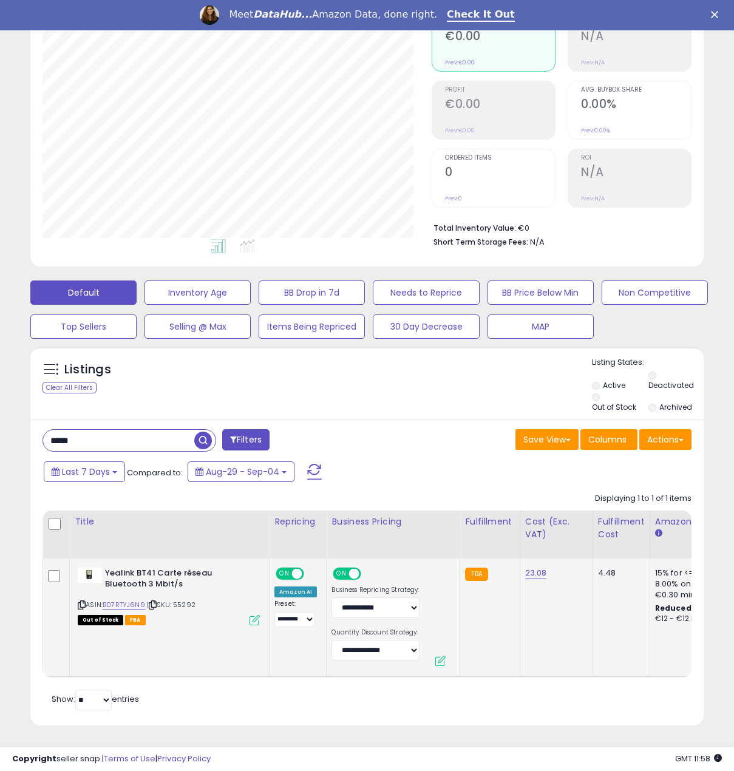
click at [299, 570] on div "ON OFF" at bounding box center [290, 573] width 29 height 13
click at [337, 568] on span "ON" at bounding box center [342, 573] width 15 height 10
click at [288, 568] on span "ON" at bounding box center [284, 573] width 15 height 10
drag, startPoint x: 100, startPoint y: 432, endPoint x: -1, endPoint y: 438, distance: 101.0
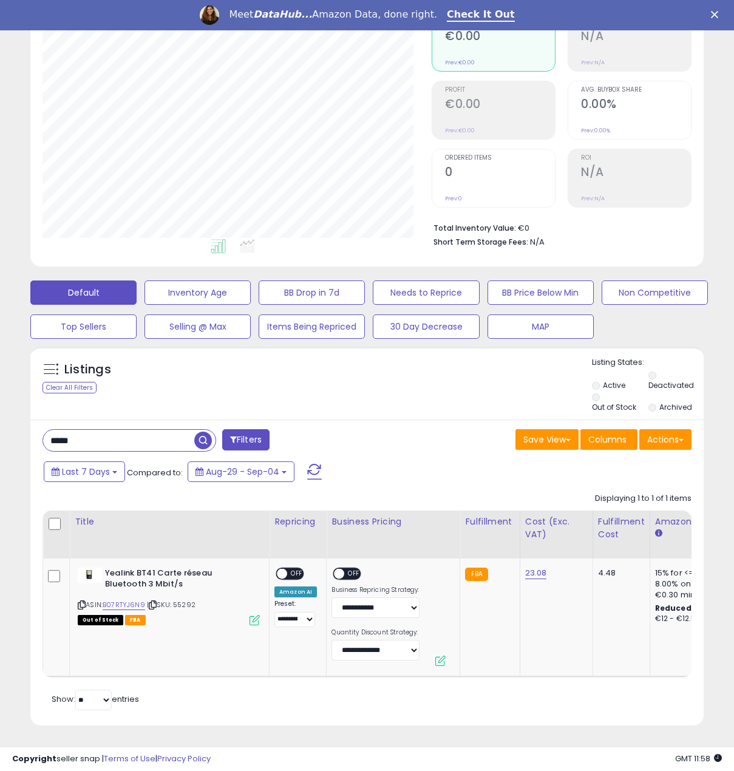
click at [0, 438] on html "Unable to login Retrieving listings data.. has not yet accepted the Terms of Us…" at bounding box center [367, 203] width 734 height 771
paste input "*"
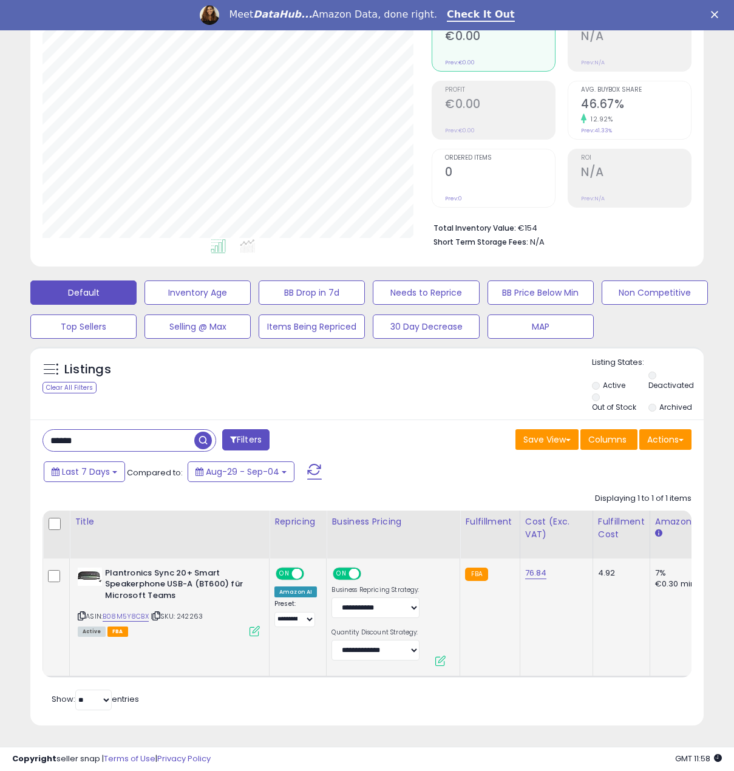
click at [298, 568] on span at bounding box center [297, 573] width 10 height 10
click at [346, 568] on span "ON" at bounding box center [342, 573] width 15 height 10
drag, startPoint x: 127, startPoint y: 420, endPoint x: 13, endPoint y: 412, distance: 113.8
click at [7, 412] on div "**********" at bounding box center [367, 320] width 722 height 841
drag, startPoint x: 124, startPoint y: 437, endPoint x: 1, endPoint y: 418, distance: 125.3
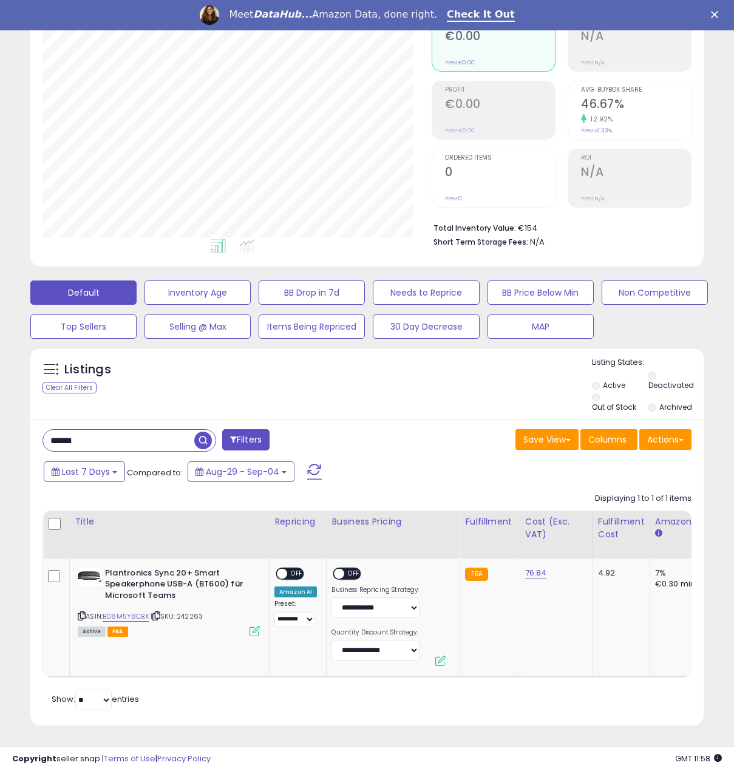
click at [0, 421] on html "Unable to login Retrieving listings data.. has not yet accepted the Terms of Us…" at bounding box center [367, 203] width 734 height 771
paste input "***"
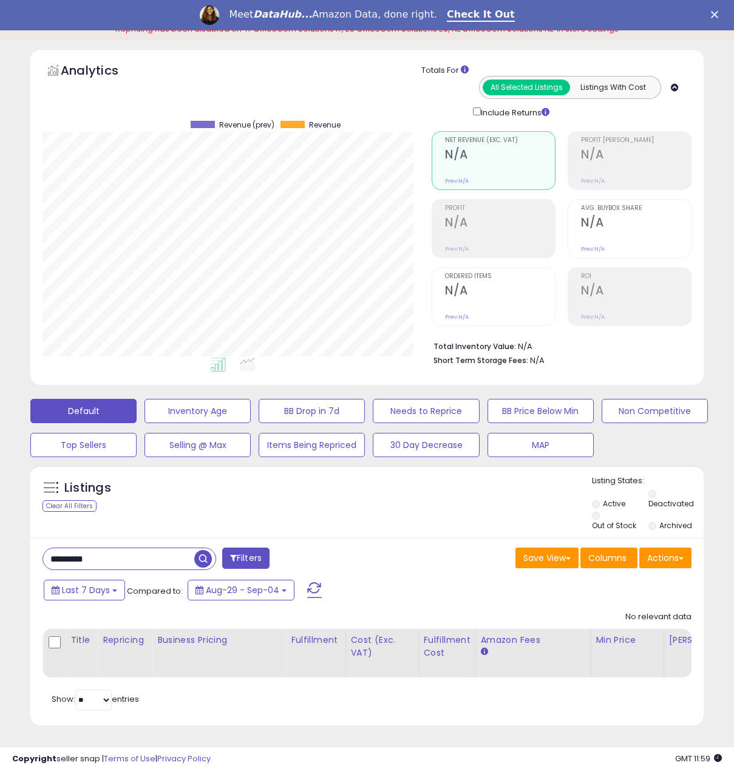
drag, startPoint x: 118, startPoint y: 541, endPoint x: -1, endPoint y: 539, distance: 118.4
click at [0, 539] on html "Unable to login Retrieving listings data.. has not yet accepted the Terms of Us…" at bounding box center [367, 322] width 734 height 771
paste input "text"
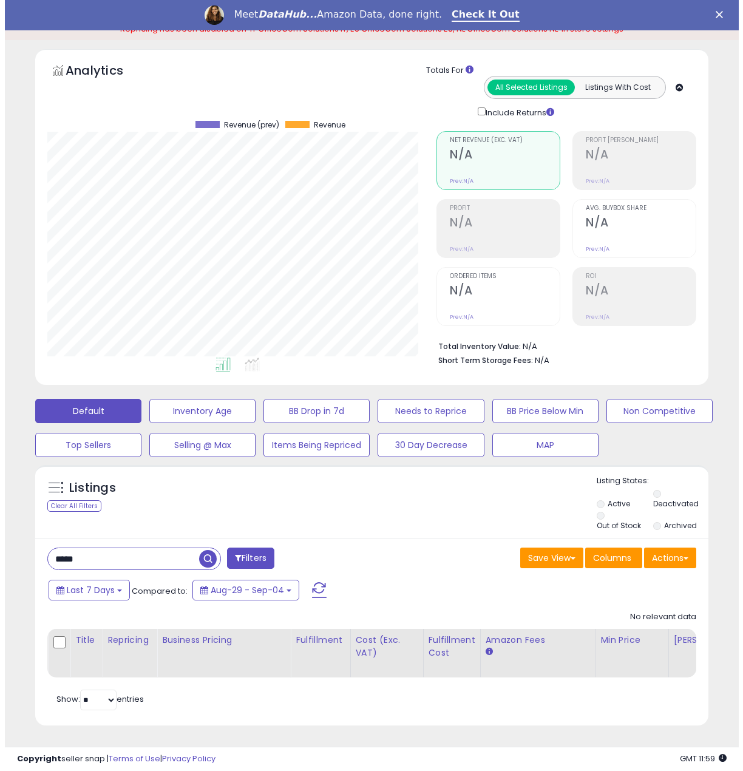
scroll to position [55, 0]
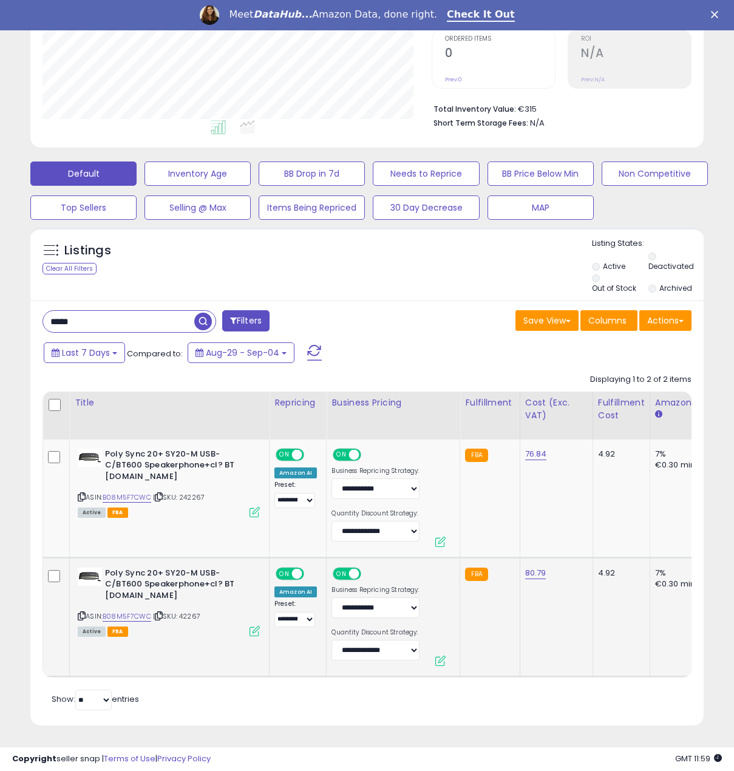
click at [297, 568] on span at bounding box center [297, 573] width 10 height 10
click at [366, 568] on div "ON OFF" at bounding box center [352, 575] width 41 height 15
click at [349, 568] on span at bounding box center [354, 573] width 10 height 10
drag, startPoint x: 118, startPoint y: 316, endPoint x: 4, endPoint y: 309, distance: 114.4
click at [4, 309] on div "**********" at bounding box center [367, 270] width 734 height 1002
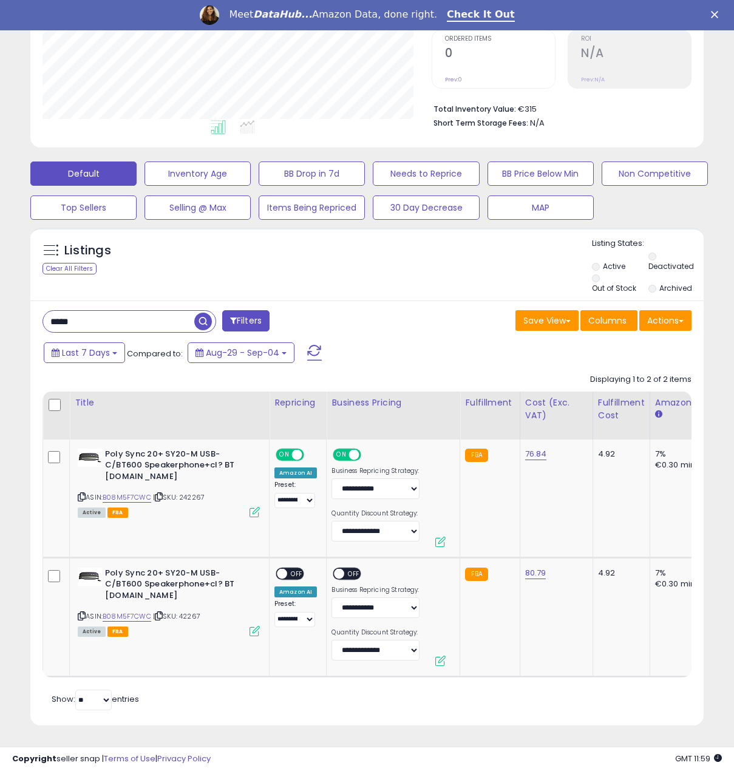
paste input "****"
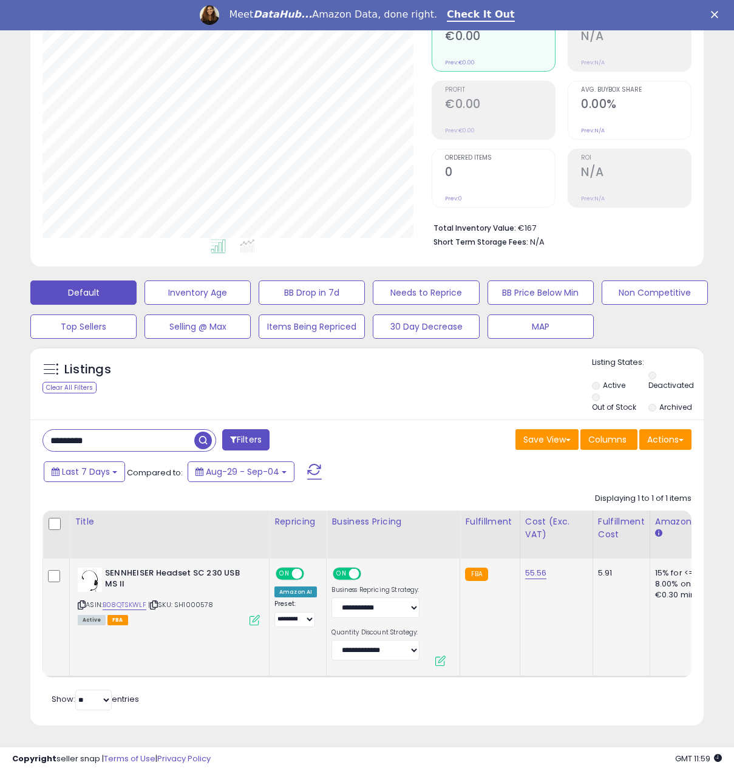
click at [295, 568] on span at bounding box center [297, 573] width 10 height 10
click at [356, 568] on span at bounding box center [354, 573] width 10 height 10
drag, startPoint x: 115, startPoint y: 436, endPoint x: -1, endPoint y: 414, distance: 118.2
click at [0, 414] on html "Unable to login Retrieving listings data.. has not yet accepted the Terms of Us…" at bounding box center [367, 203] width 734 height 771
paste input "text"
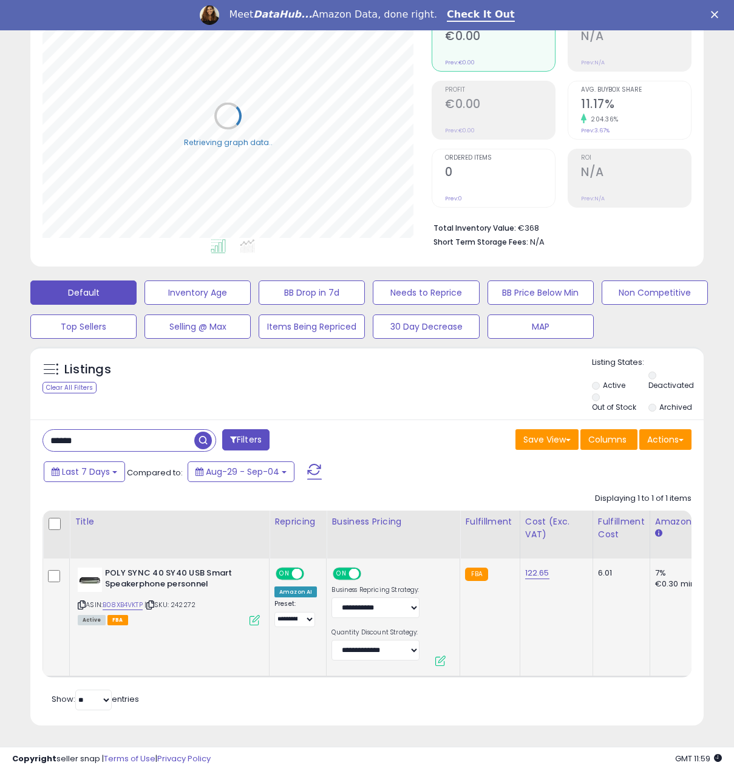
click at [287, 559] on td "**********" at bounding box center [298, 618] width 57 height 118
click at [295, 568] on span at bounding box center [297, 573] width 10 height 10
click at [349, 568] on span at bounding box center [354, 573] width 10 height 10
drag, startPoint x: 117, startPoint y: 421, endPoint x: 22, endPoint y: 425, distance: 95.4
click at [22, 425] on div "Listings Clear All Filters" at bounding box center [367, 541] width 692 height 400
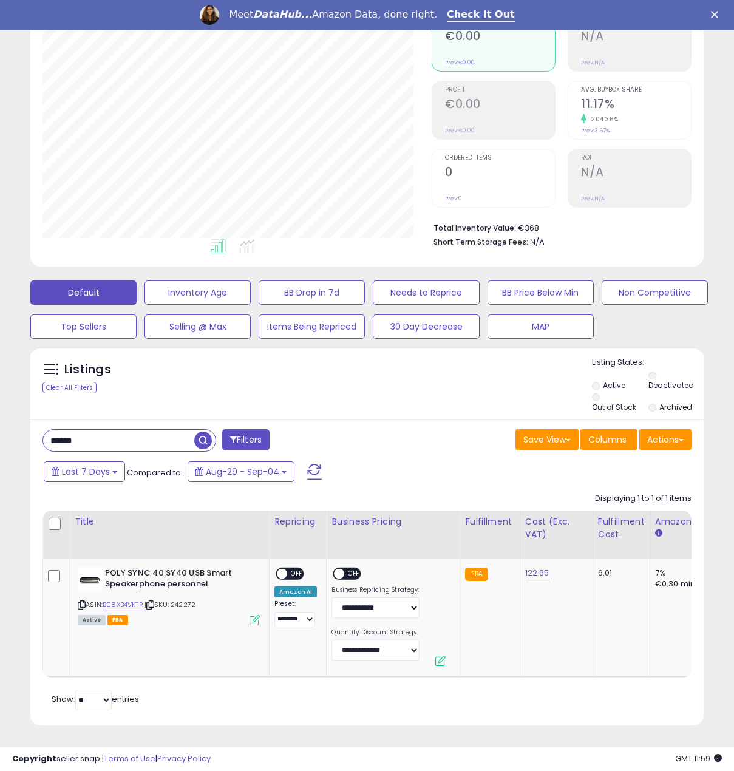
paste input "***"
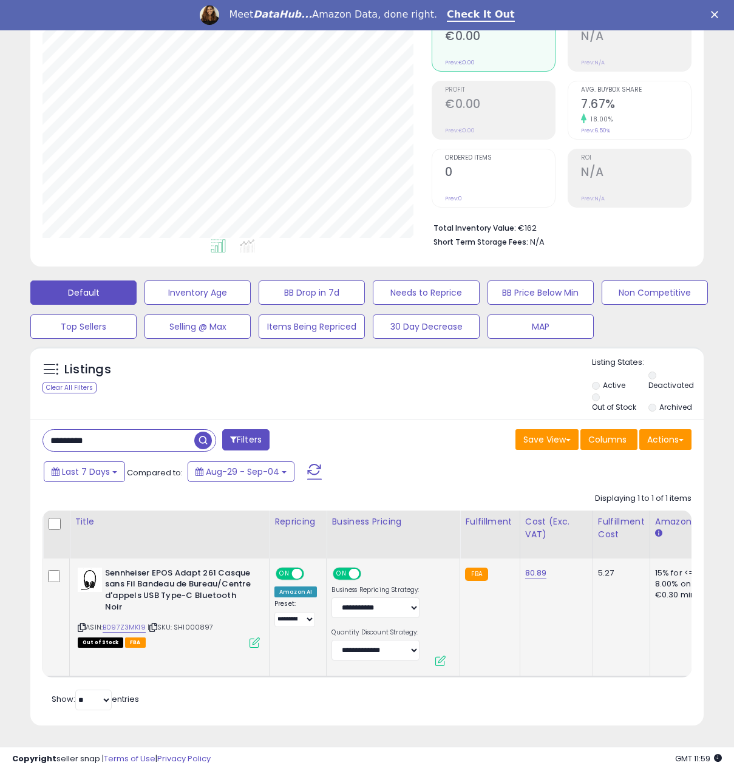
click at [300, 568] on span at bounding box center [297, 573] width 10 height 10
click at [352, 568] on span at bounding box center [354, 573] width 10 height 10
drag, startPoint x: 128, startPoint y: 429, endPoint x: 22, endPoint y: 428, distance: 105.7
click at [31, 429] on div "********* Filters Save View Save As New View Update Current View" at bounding box center [367, 573] width 674 height 306
paste input "text"
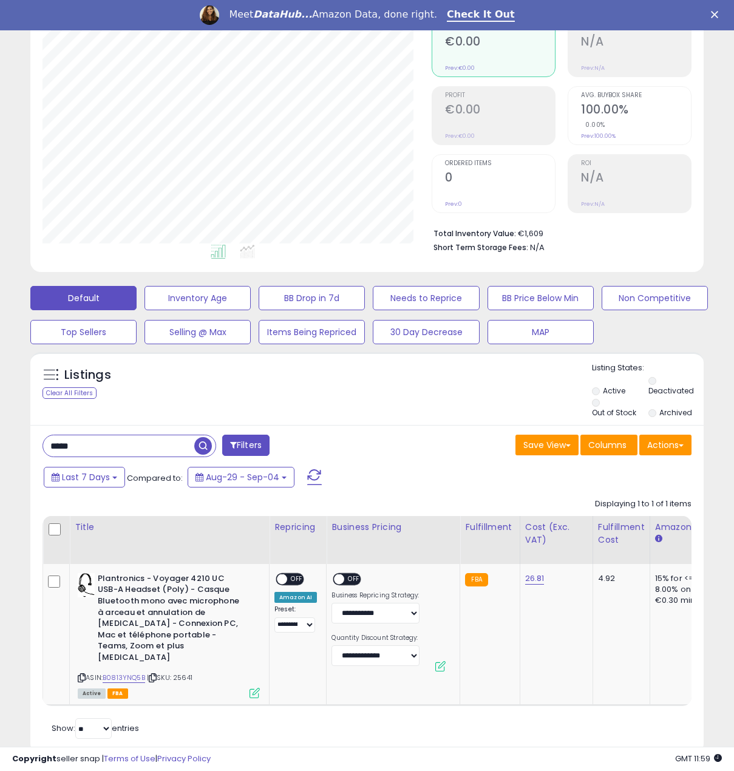
drag, startPoint x: 155, startPoint y: 443, endPoint x: -1, endPoint y: 426, distance: 156.9
click at [0, 426] on html "Unable to login Retrieving listings data.. has not yet accepted the Terms of Us…" at bounding box center [367, 209] width 734 height 771
paste input "*"
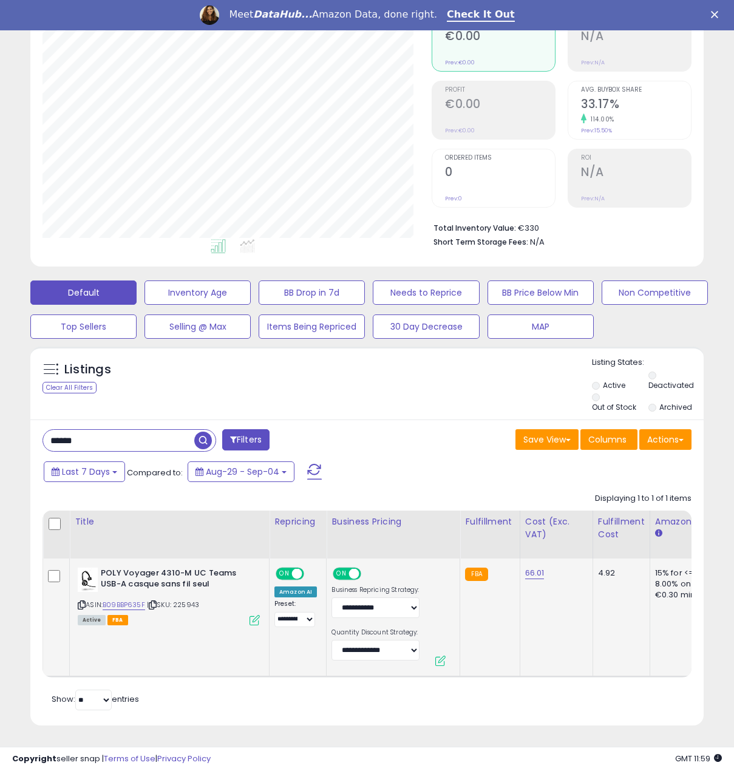
click at [289, 568] on span "ON" at bounding box center [284, 573] width 15 height 10
click at [355, 568] on span at bounding box center [354, 573] width 10 height 10
drag, startPoint x: 160, startPoint y: 431, endPoint x: -1, endPoint y: 411, distance: 161.5
click at [0, 411] on html "Unable to login Retrieving listings data.. has not yet accepted the Terms of Us…" at bounding box center [367, 203] width 734 height 771
paste input "text"
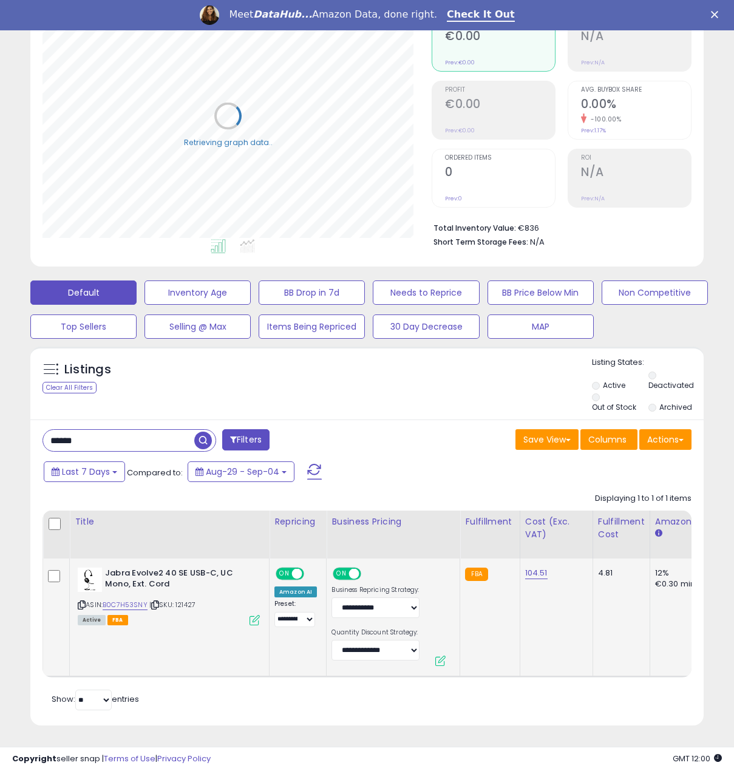
click at [287, 559] on td "**********" at bounding box center [298, 618] width 57 height 118
click at [288, 568] on div "ON OFF" at bounding box center [291, 573] width 29 height 10
click at [349, 568] on span at bounding box center [354, 573] width 10 height 10
click at [287, 568] on span "ON" at bounding box center [284, 573] width 15 height 10
drag, startPoint x: 115, startPoint y: 428, endPoint x: 47, endPoint y: 434, distance: 68.9
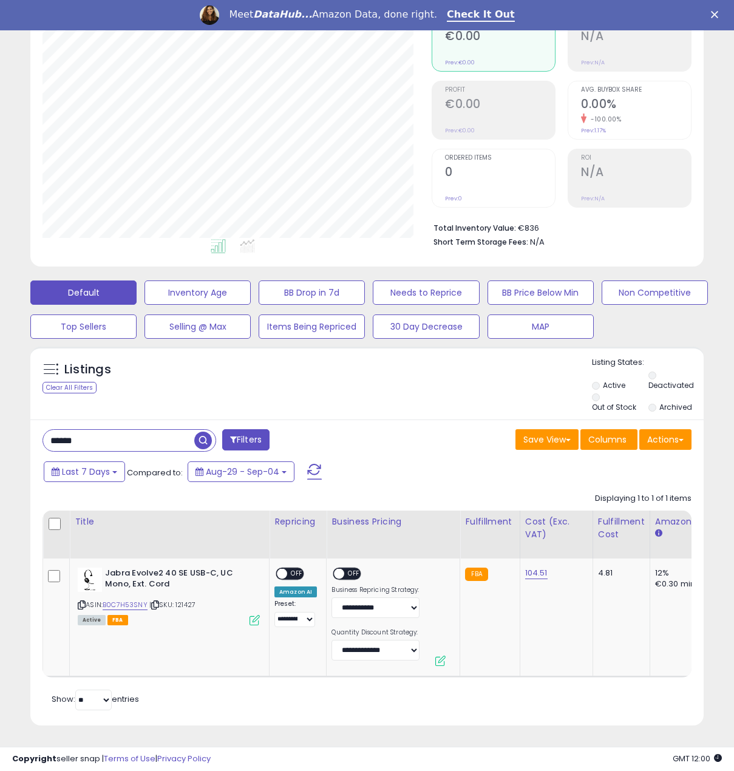
click at [49, 434] on input "******" at bounding box center [118, 440] width 151 height 21
paste input "text"
click at [294, 568] on span at bounding box center [297, 573] width 10 height 10
click at [341, 567] on div "ON OFF" at bounding box center [347, 573] width 29 height 13
click at [351, 568] on span at bounding box center [354, 573] width 10 height 10
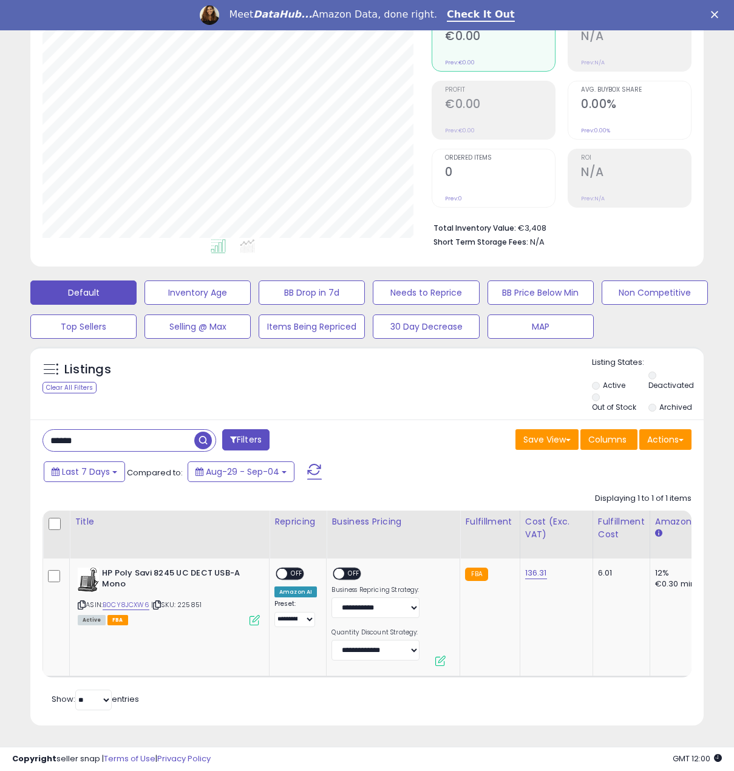
drag, startPoint x: 132, startPoint y: 420, endPoint x: 120, endPoint y: 425, distance: 13.1
click at [123, 429] on div "******" at bounding box center [130, 440] width 174 height 22
drag, startPoint x: 124, startPoint y: 426, endPoint x: -1, endPoint y: 420, distance: 124.6
click at [0, 420] on html "Unable to login Retrieving listings data.. has not yet accepted the Terms of Us…" at bounding box center [367, 203] width 734 height 771
paste input "***"
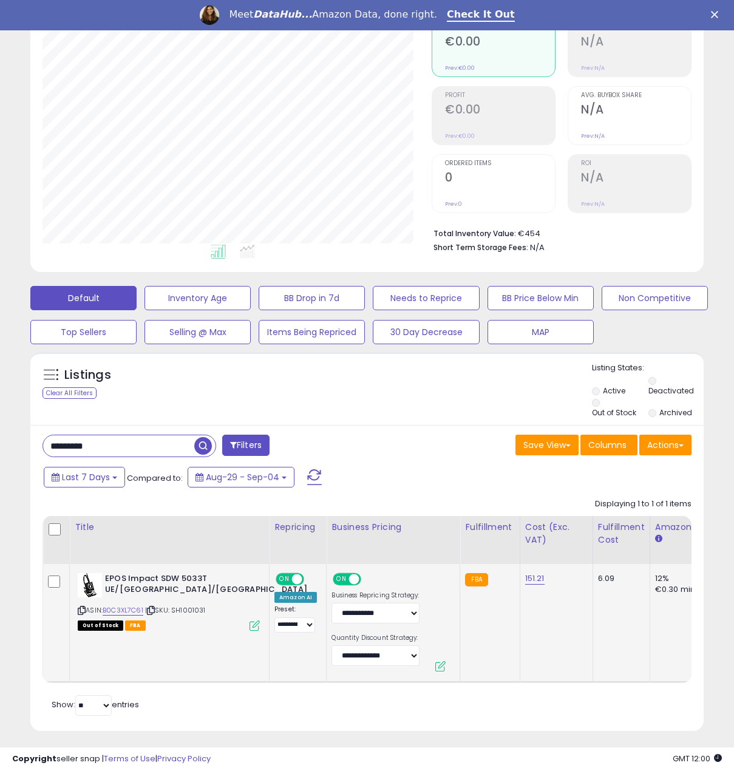
click at [285, 574] on span "ON" at bounding box center [284, 579] width 15 height 10
click at [336, 574] on span "ON" at bounding box center [342, 579] width 15 height 10
drag, startPoint x: 136, startPoint y: 432, endPoint x: 38, endPoint y: 437, distance: 98.5
click at [38, 437] on div "********* Filters" at bounding box center [200, 447] width 334 height 24
paste input "text"
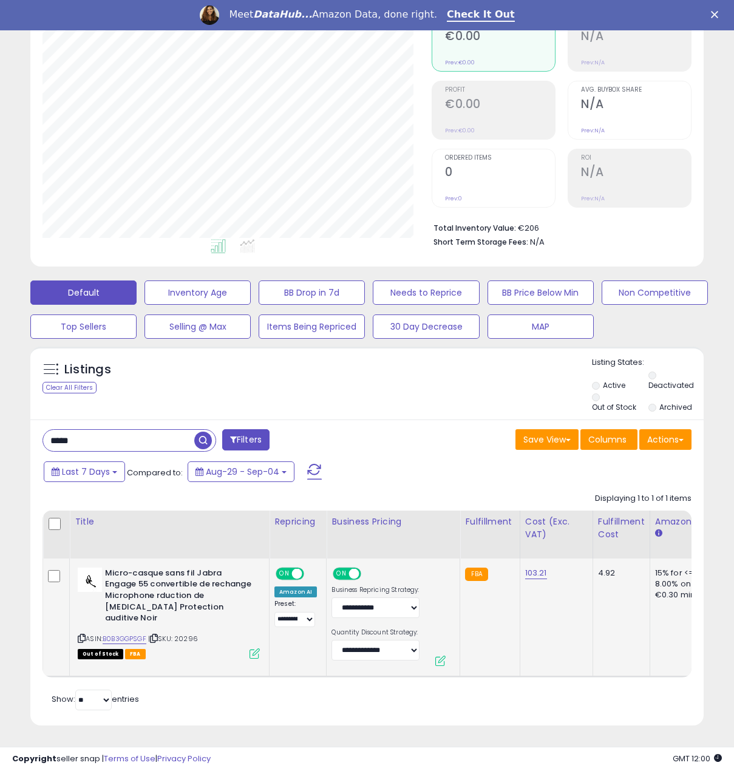
click at [294, 568] on span at bounding box center [297, 573] width 10 height 10
click at [357, 568] on div "ON OFF" at bounding box center [349, 573] width 29 height 10
click at [345, 568] on span "ON" at bounding box center [342, 573] width 15 height 10
drag, startPoint x: 109, startPoint y: 421, endPoint x: 7, endPoint y: 424, distance: 102.1
click at [7, 424] on div "**********" at bounding box center [367, 320] width 722 height 841
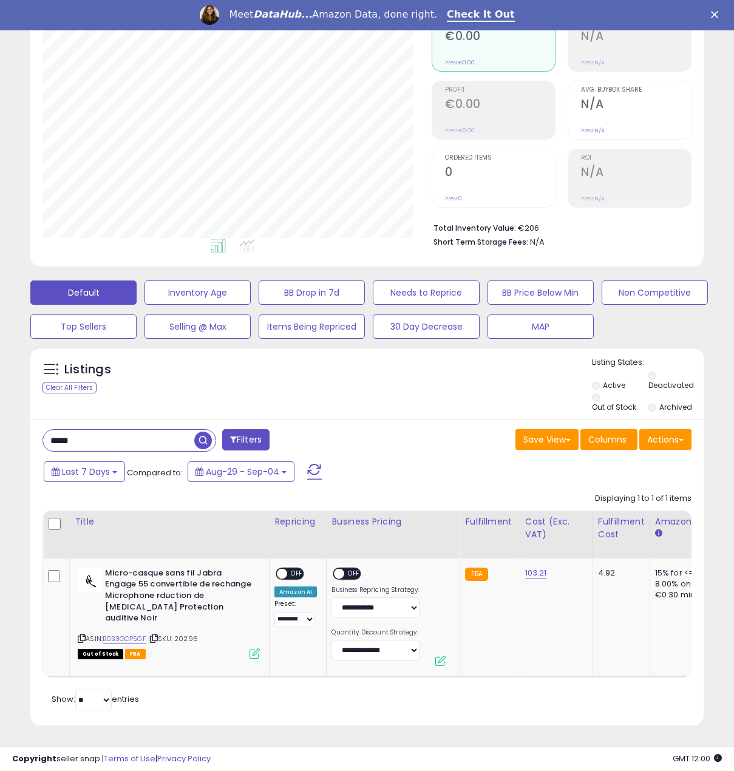
paste input "text"
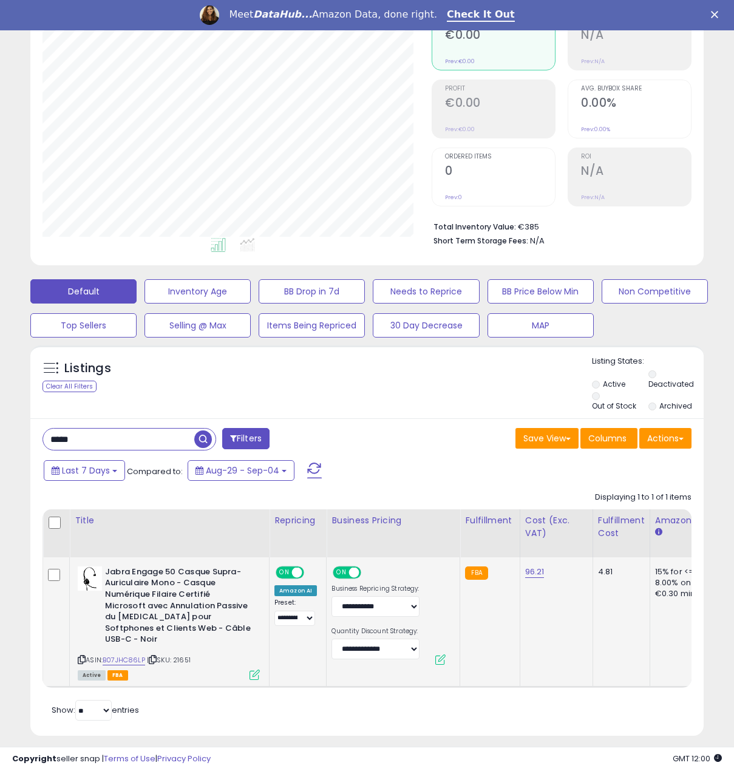
click at [285, 567] on span "ON" at bounding box center [284, 572] width 15 height 10
drag, startPoint x: 336, startPoint y: 562, endPoint x: 357, endPoint y: 564, distance: 21.3
click at [336, 567] on span "ON" at bounding box center [342, 572] width 15 height 10
drag, startPoint x: 119, startPoint y: 432, endPoint x: 24, endPoint y: 426, distance: 94.9
click at [24, 426] on div "Listings Clear All Filters" at bounding box center [367, 545] width 692 height 412
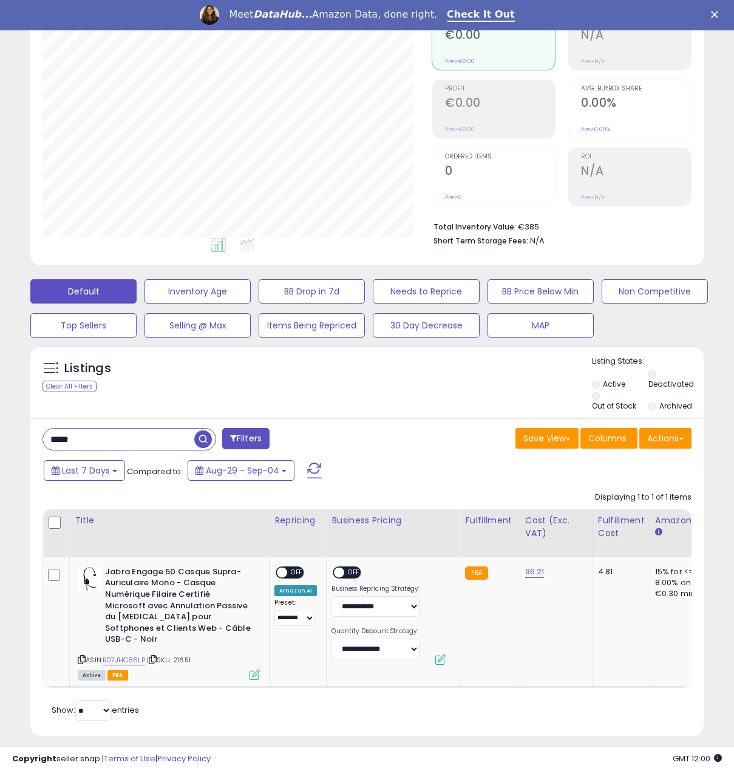
paste input "*"
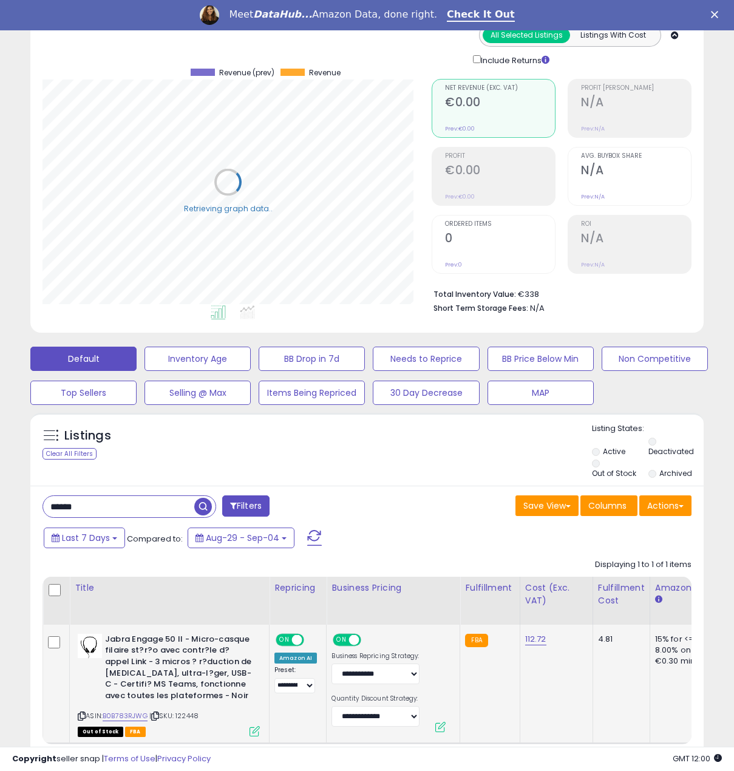
click at [290, 635] on div "ON OFF" at bounding box center [291, 640] width 29 height 10
click at [343, 635] on span "ON" at bounding box center [342, 640] width 15 height 10
click at [281, 635] on span "ON" at bounding box center [284, 640] width 15 height 10
drag, startPoint x: 100, startPoint y: 486, endPoint x: 73, endPoint y: 496, distance: 28.4
click at [74, 496] on div "******" at bounding box center [130, 507] width 174 height 22
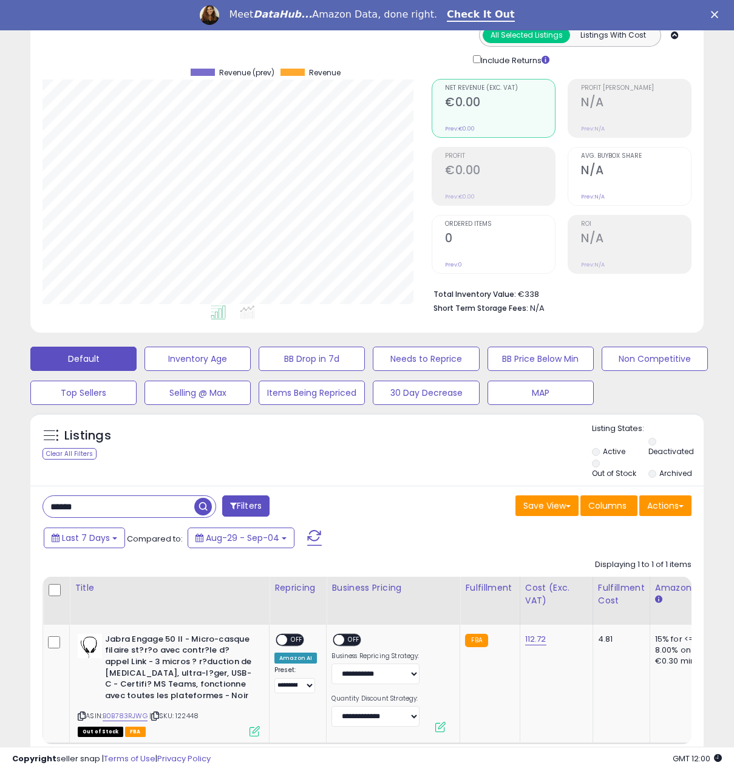
drag, startPoint x: 114, startPoint y: 499, endPoint x: -1, endPoint y: 478, distance: 116.0
click at [0, 478] on html "Unable to login Retrieving listings data.. has not yet accepted the Terms of Us…" at bounding box center [367, 270] width 734 height 771
paste input "***"
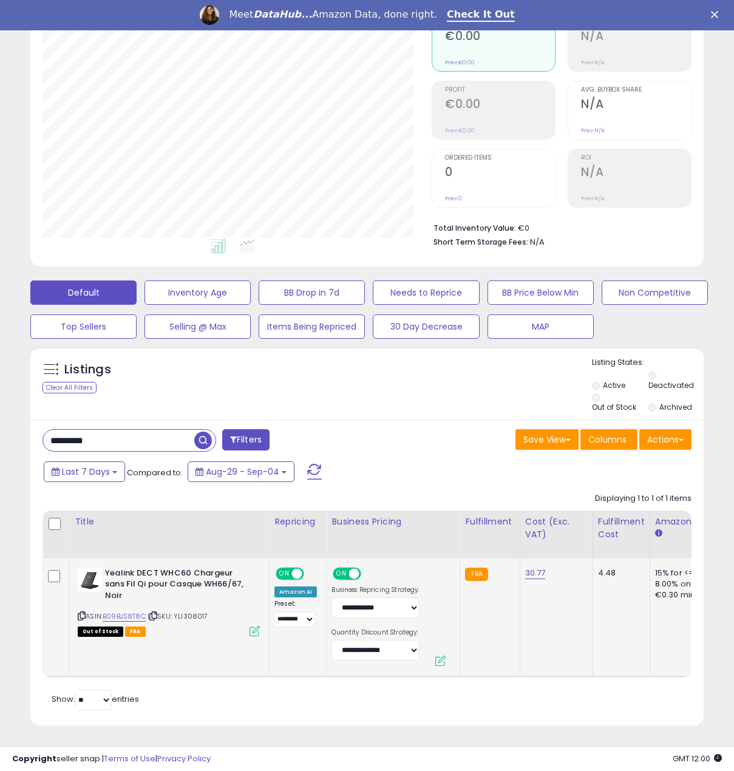
click at [294, 568] on span at bounding box center [297, 573] width 10 height 10
click at [349, 568] on span at bounding box center [354, 573] width 10 height 10
drag, startPoint x: 123, startPoint y: 428, endPoint x: -1, endPoint y: 417, distance: 124.4
click at [0, 417] on html "Unable to login Retrieving listings data.. has not yet accepted the Terms of Us…" at bounding box center [367, 203] width 734 height 771
paste input "text"
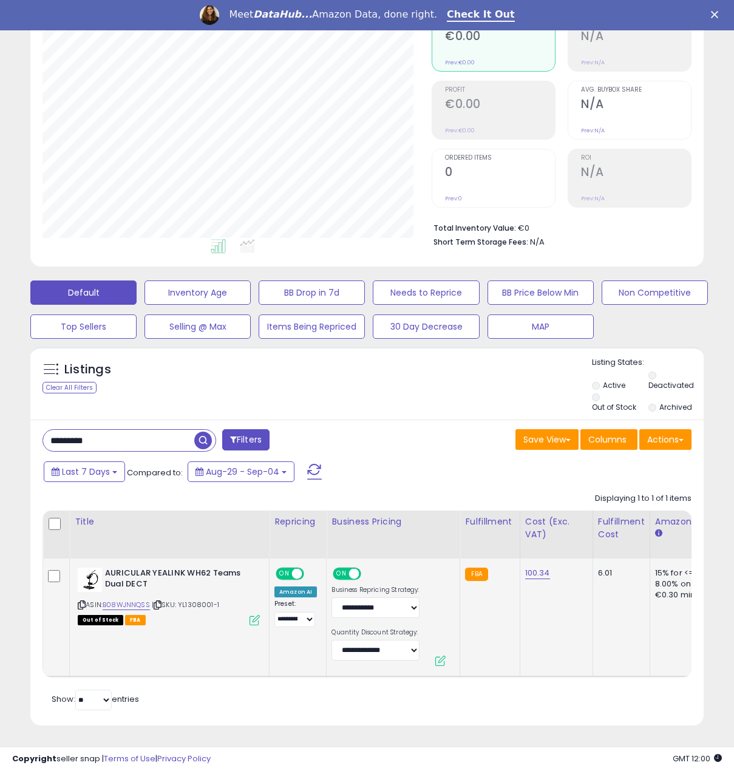
click at [286, 568] on span "ON" at bounding box center [284, 573] width 15 height 10
click at [343, 568] on span "ON" at bounding box center [342, 573] width 15 height 10
drag, startPoint x: 140, startPoint y: 428, endPoint x: -1, endPoint y: 417, distance: 141.3
click at [0, 417] on html "Unable to login Retrieving listings data.. has not yet accepted the Terms of Us…" at bounding box center [367, 203] width 734 height 771
paste input "text"
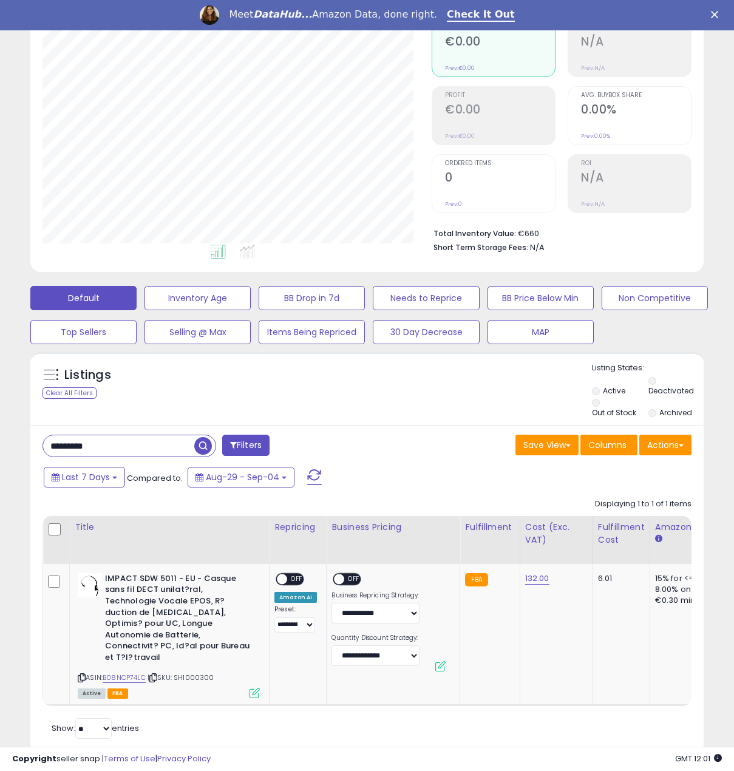
drag, startPoint x: 114, startPoint y: 431, endPoint x: -1, endPoint y: 425, distance: 114.9
click at [0, 425] on html "Unable to login Retrieving listings data.. has not yet accepted the Terms of Us…" at bounding box center [367, 209] width 734 height 771
paste input "text"
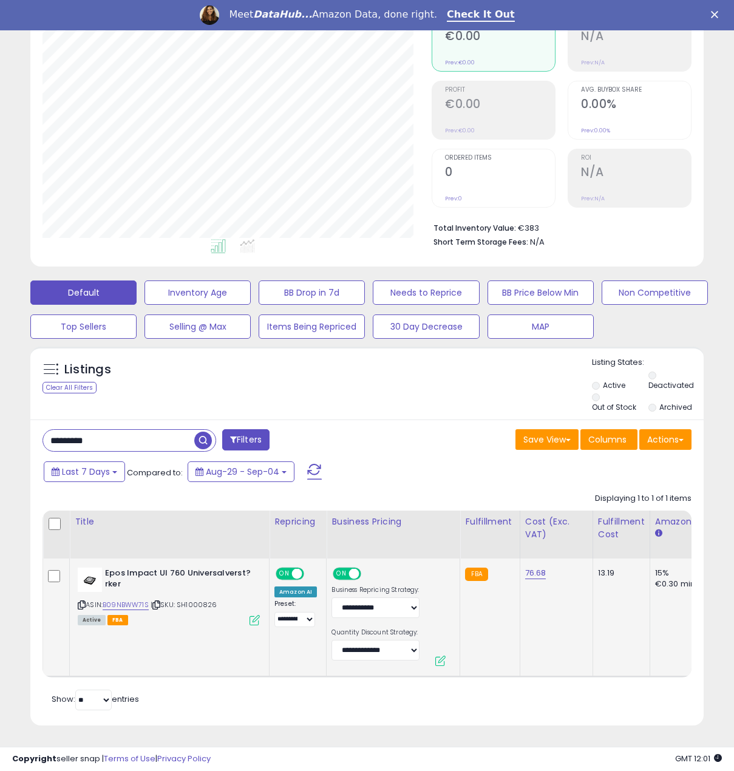
click at [290, 568] on span "ON" at bounding box center [284, 573] width 15 height 10
click at [356, 570] on div "ON OFF" at bounding box center [352, 575] width 41 height 15
click at [349, 568] on span at bounding box center [354, 573] width 10 height 10
drag, startPoint x: 118, startPoint y: 425, endPoint x: 5, endPoint y: 432, distance: 113.2
click at [10, 431] on div "**********" at bounding box center [367, 320] width 722 height 841
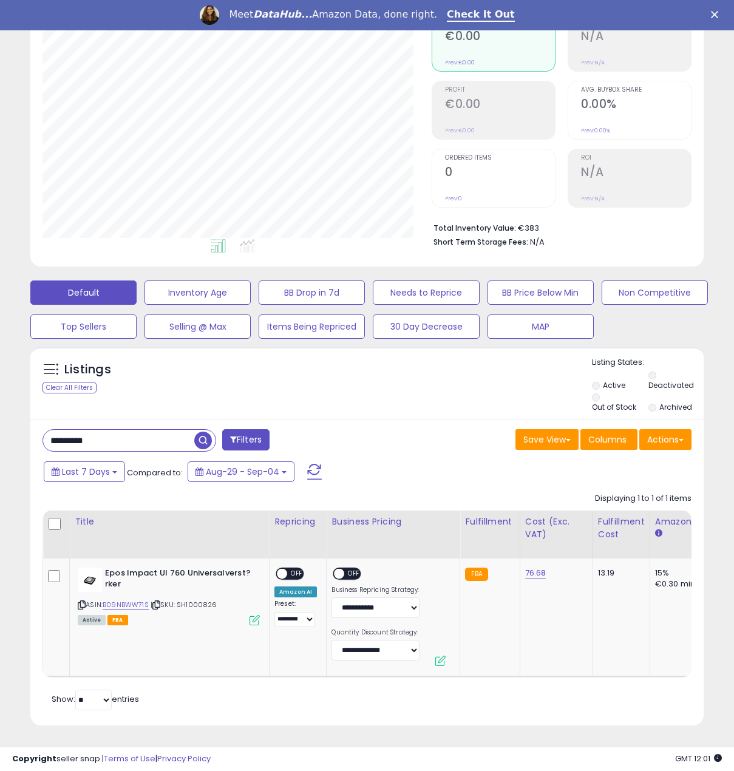
paste input "text"
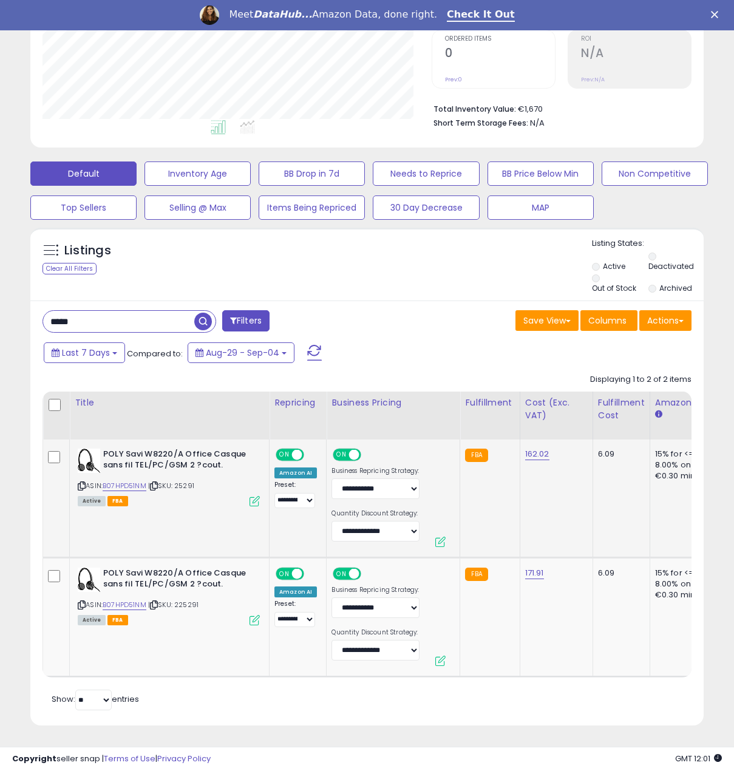
click at [292, 449] on span at bounding box center [297, 454] width 10 height 10
click at [355, 450] on div "ON OFF" at bounding box center [349, 454] width 29 height 10
click at [355, 449] on span at bounding box center [354, 454] width 10 height 10
drag, startPoint x: 65, startPoint y: 313, endPoint x: 24, endPoint y: 313, distance: 41.3
click at [24, 313] on div "Listings Clear All Filters" at bounding box center [367, 481] width 692 height 519
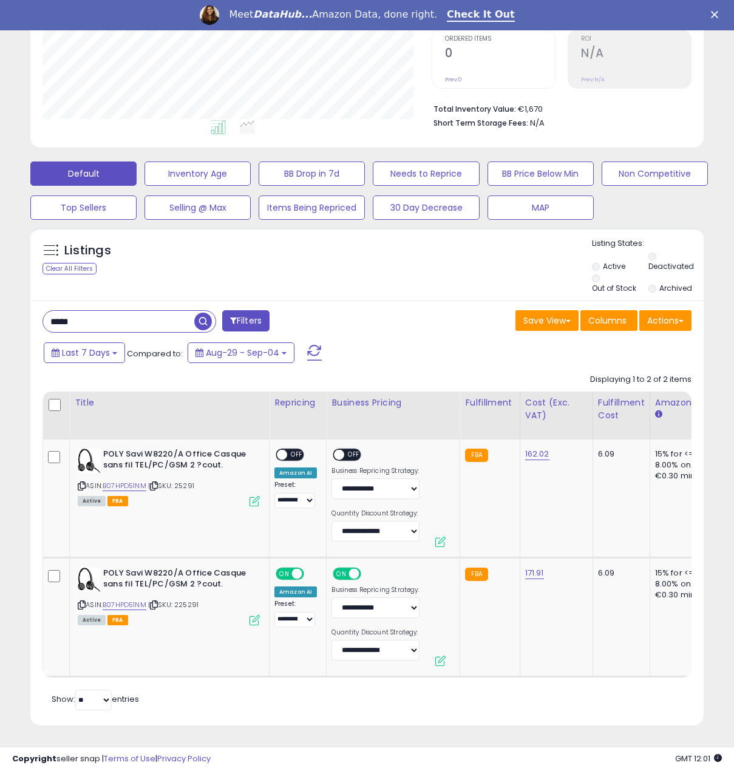
paste input "text"
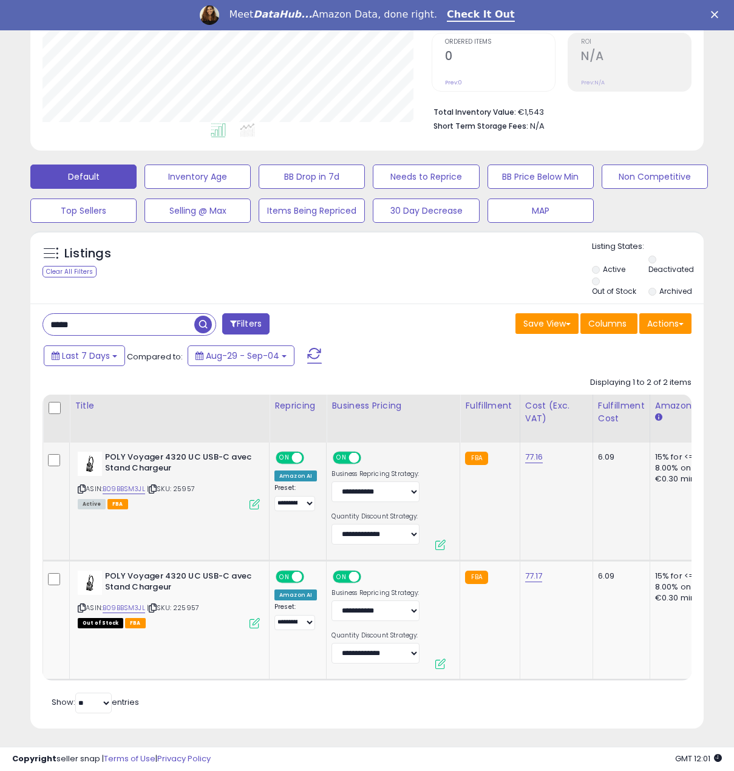
click at [286, 452] on span "ON" at bounding box center [284, 457] width 15 height 10
click at [337, 452] on span "ON" at bounding box center [342, 457] width 15 height 10
drag, startPoint x: 101, startPoint y: 324, endPoint x: -1, endPoint y: 316, distance: 101.7
click at [0, 316] on html "Unable to login Retrieving listings data.. has not yet accepted the Terms of Us…" at bounding box center [367, 87] width 734 height 771
paste input "text"
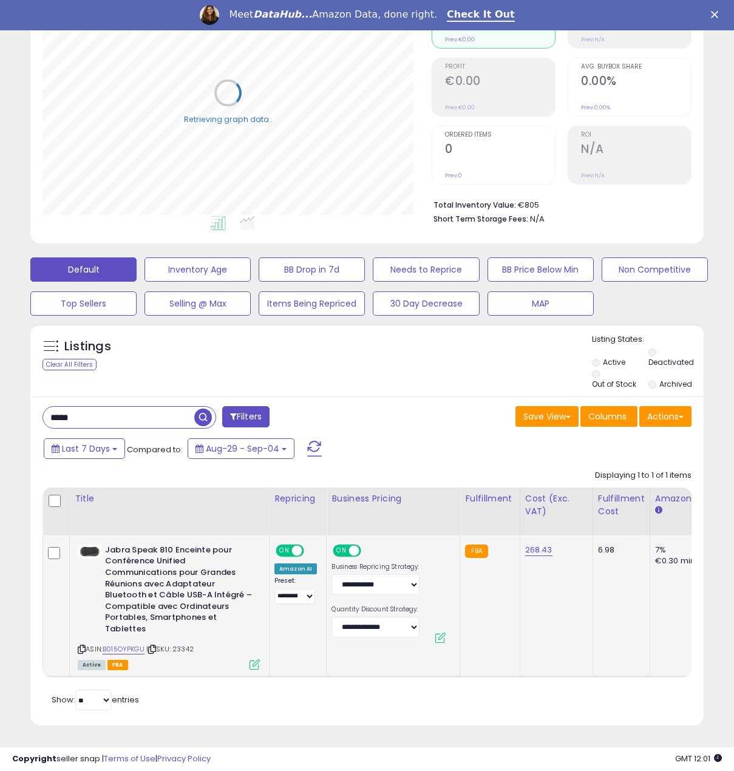
click at [298, 545] on span at bounding box center [297, 550] width 10 height 10
drag, startPoint x: 345, startPoint y: 541, endPoint x: 528, endPoint y: 541, distance: 183.4
click at [346, 545] on span "ON" at bounding box center [342, 550] width 15 height 10
drag, startPoint x: 92, startPoint y: 412, endPoint x: -1, endPoint y: 417, distance: 92.4
click at [0, 417] on html "Unable to login Retrieving listings data.. has not yet accepted the Terms of Us…" at bounding box center [367, 180] width 734 height 771
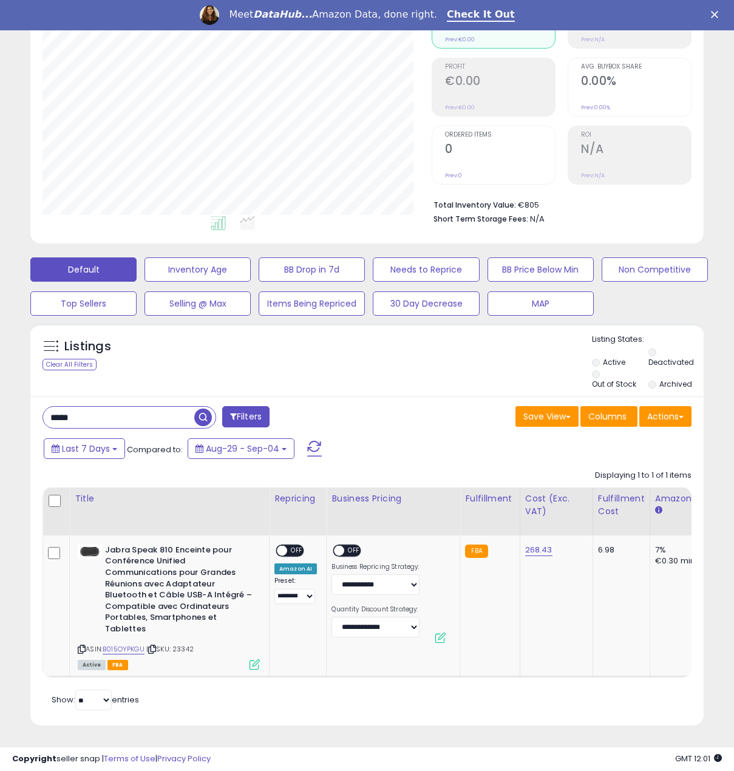
paste input "****"
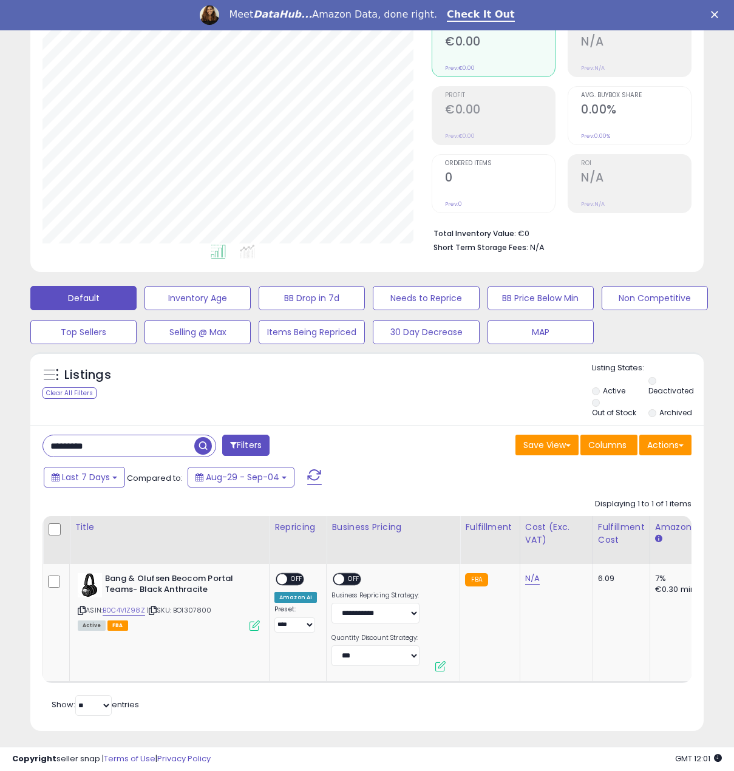
drag, startPoint x: 114, startPoint y: 438, endPoint x: -1, endPoint y: 432, distance: 115.0
click at [0, 432] on html "Unable to login Retrieving listings data.. has not yet accepted the Terms of Us…" at bounding box center [367, 209] width 734 height 771
paste input "text"
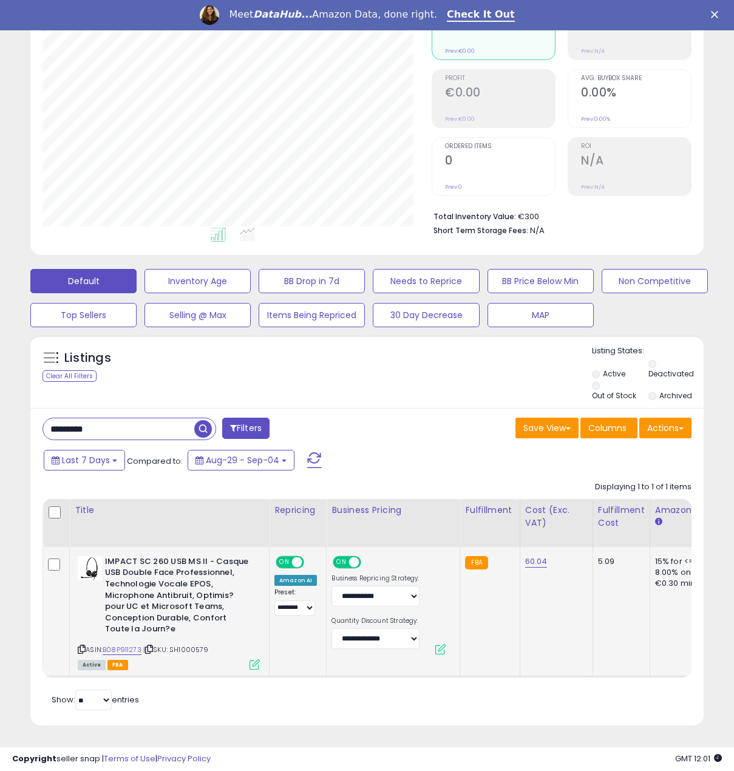
click at [290, 557] on span "ON" at bounding box center [284, 562] width 15 height 10
click at [341, 557] on span "ON" at bounding box center [342, 562] width 15 height 10
drag, startPoint x: 145, startPoint y: 417, endPoint x: -1, endPoint y: 414, distance: 145.2
click at [0, 414] on html "Unable to login Retrieving listings data.. has not yet accepted the Terms of Us…" at bounding box center [367, 192] width 734 height 771
paste input "text"
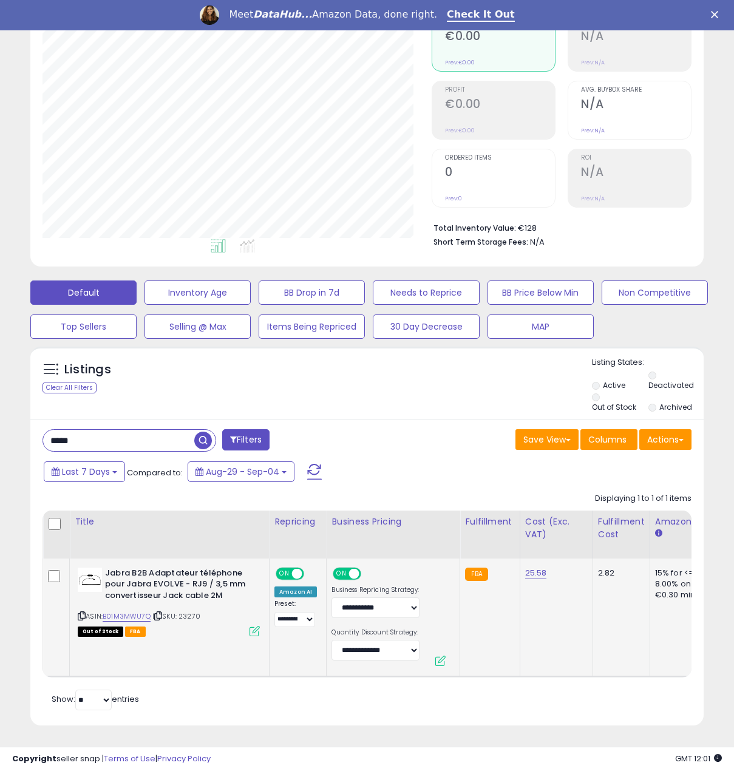
click at [290, 568] on span "ON" at bounding box center [284, 573] width 15 height 10
click at [339, 568] on span "ON" at bounding box center [342, 573] width 15 height 10
drag, startPoint x: 125, startPoint y: 428, endPoint x: -1, endPoint y: 423, distance: 125.8
click at [0, 423] on html "Unable to login Retrieving listings data.. has not yet accepted the Terms of Us…" at bounding box center [367, 203] width 734 height 771
paste input "text"
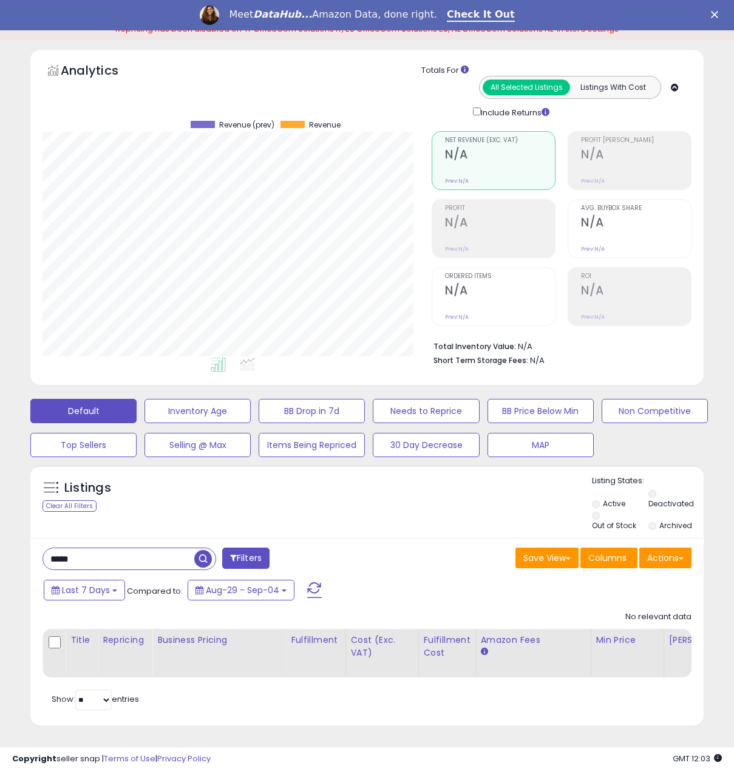
drag, startPoint x: 152, startPoint y: 550, endPoint x: 11, endPoint y: 549, distance: 141.5
click at [25, 556] on div "Listings Clear All Filters" at bounding box center [367, 600] width 692 height 282
paste input "text"
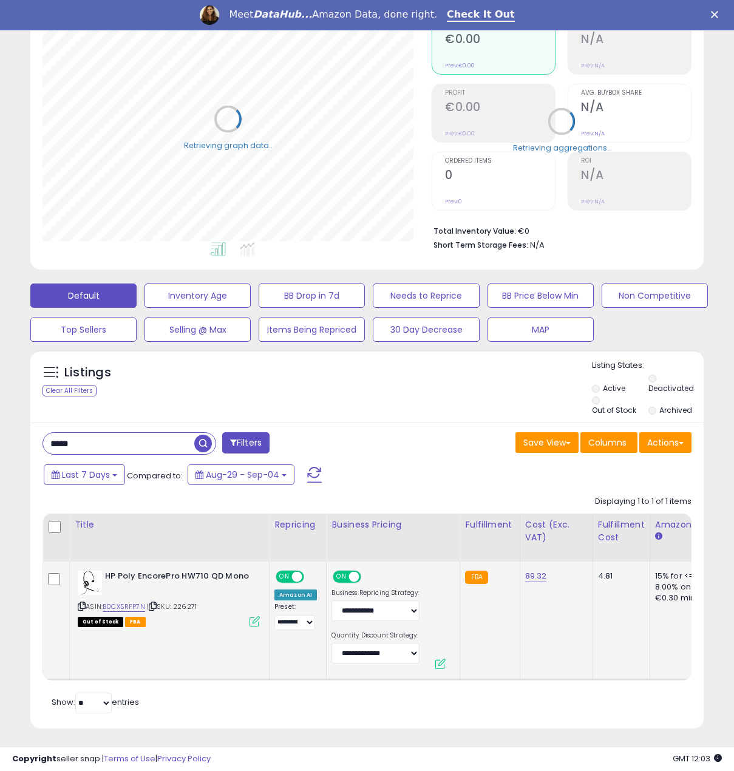
scroll to position [182, 0]
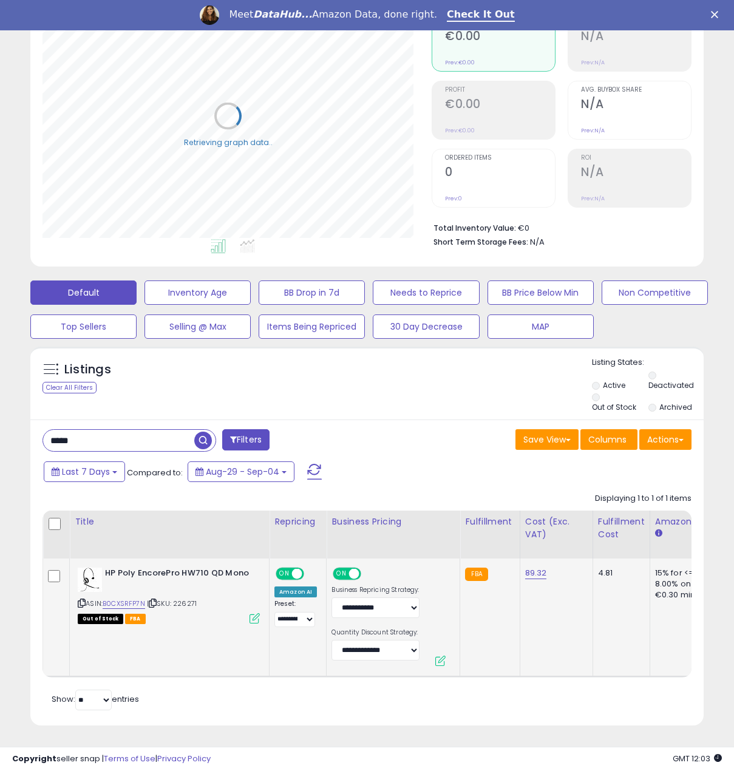
click at [293, 568] on span at bounding box center [297, 573] width 10 height 10
click at [346, 568] on span "ON" at bounding box center [342, 573] width 15 height 10
drag, startPoint x: 127, startPoint y: 435, endPoint x: -1, endPoint y: 426, distance: 127.9
click at [0, 426] on html "Unable to login Retrieving listings data.. has not yet accepted the Terms of Us…" at bounding box center [367, 203] width 734 height 771
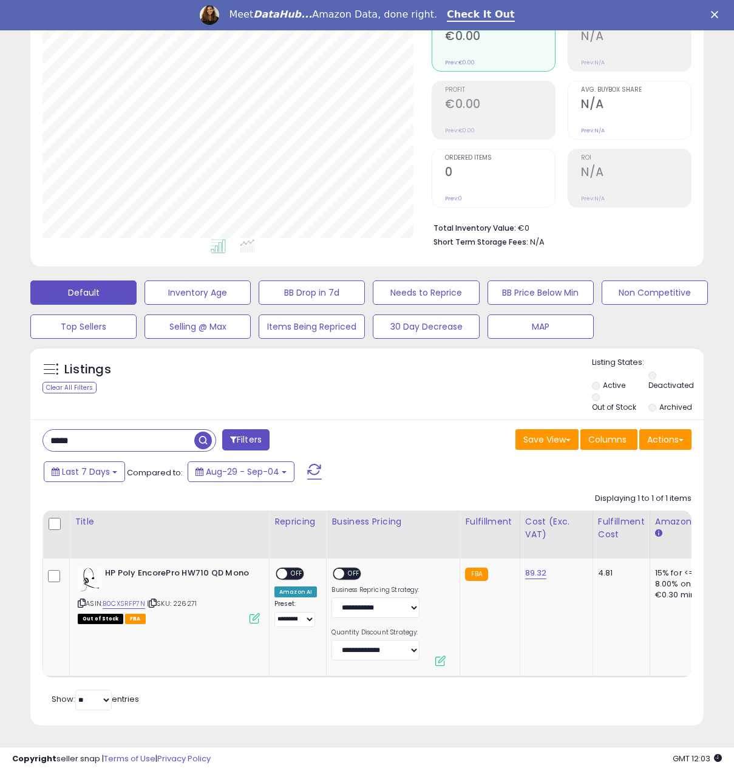
paste input "****"
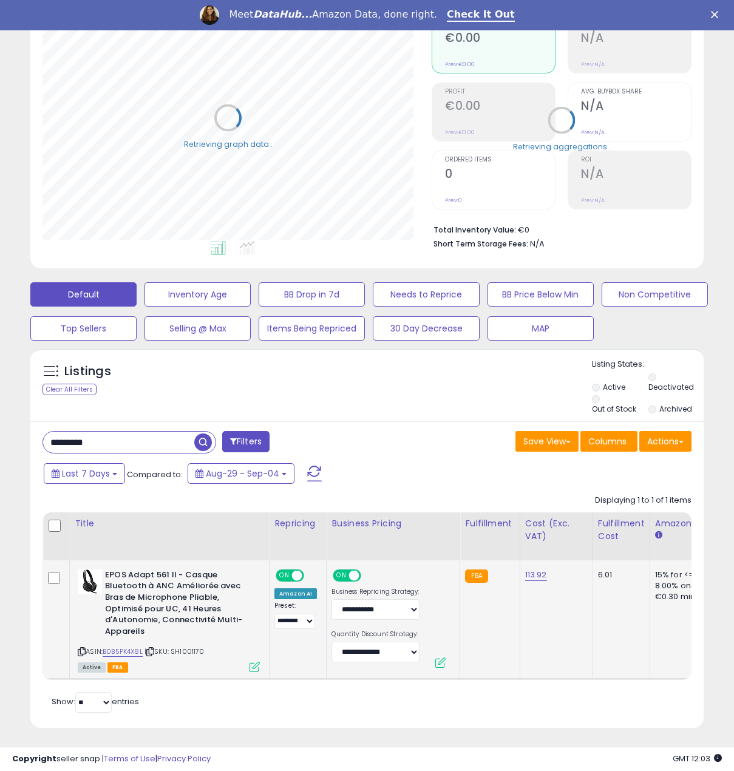
scroll to position [183, 0]
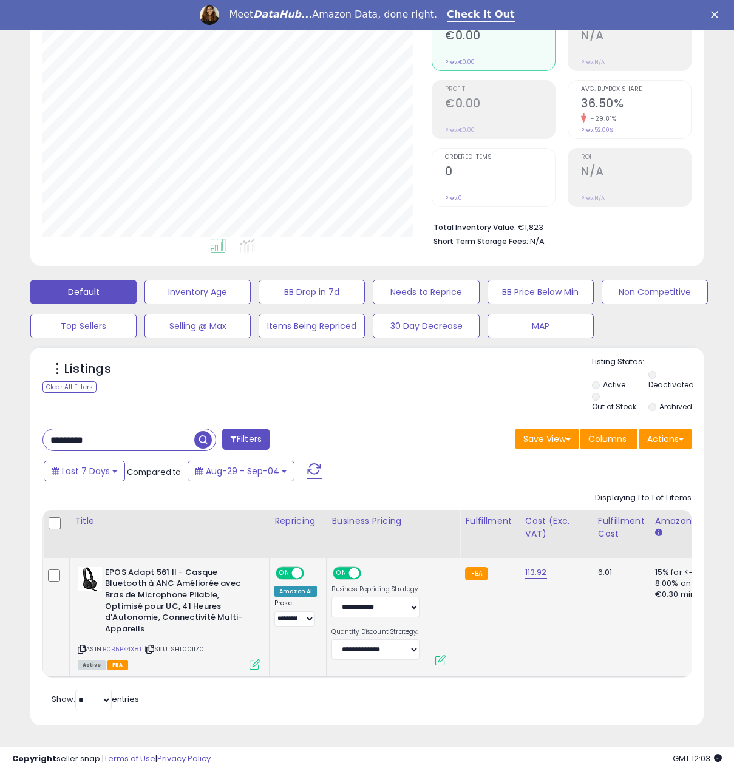
click at [293, 568] on span at bounding box center [297, 573] width 10 height 10
click at [341, 568] on span "ON" at bounding box center [342, 573] width 15 height 10
drag, startPoint x: 124, startPoint y: 420, endPoint x: -1, endPoint y: 416, distance: 125.2
click at [0, 416] on html "Unable to login Retrieving listings data.. has not yet accepted the Terms of Us…" at bounding box center [367, 203] width 734 height 771
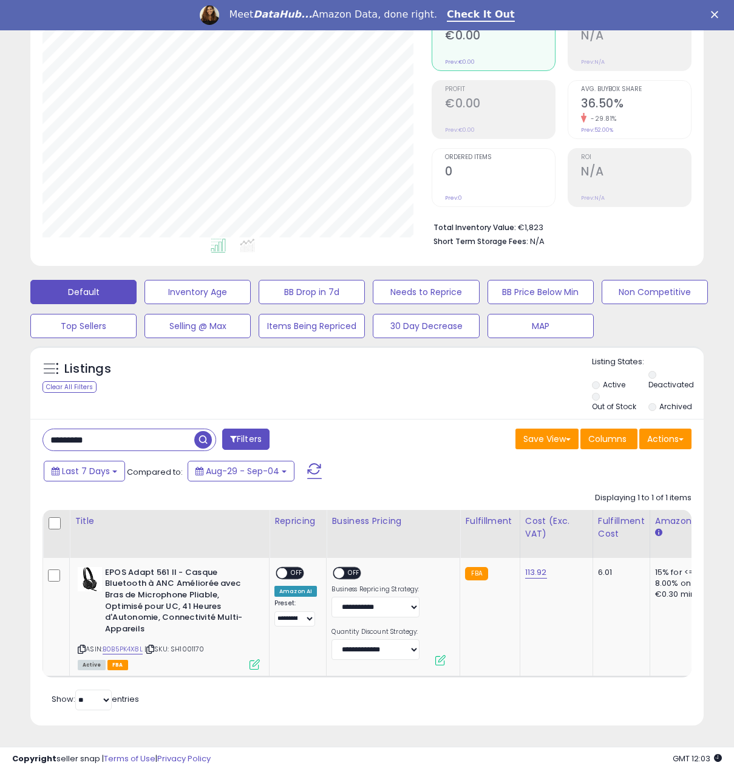
paste input "text"
type input "*********"
